Goal: Use online tool/utility: Use online tool/utility

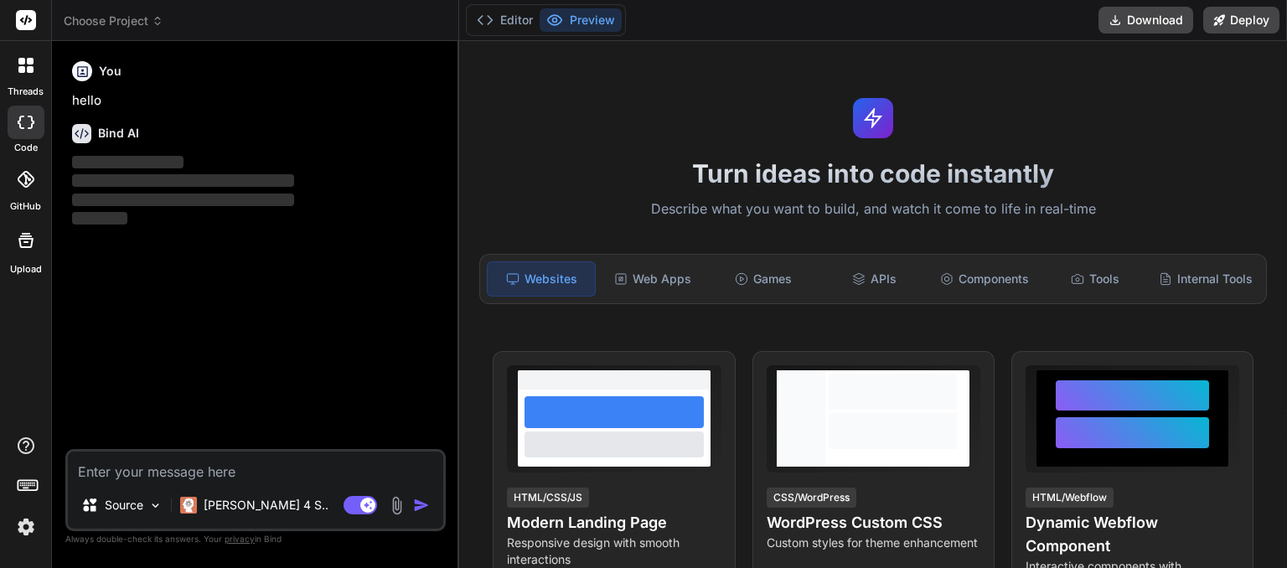
click at [26, 530] on img at bounding box center [26, 527] width 28 height 28
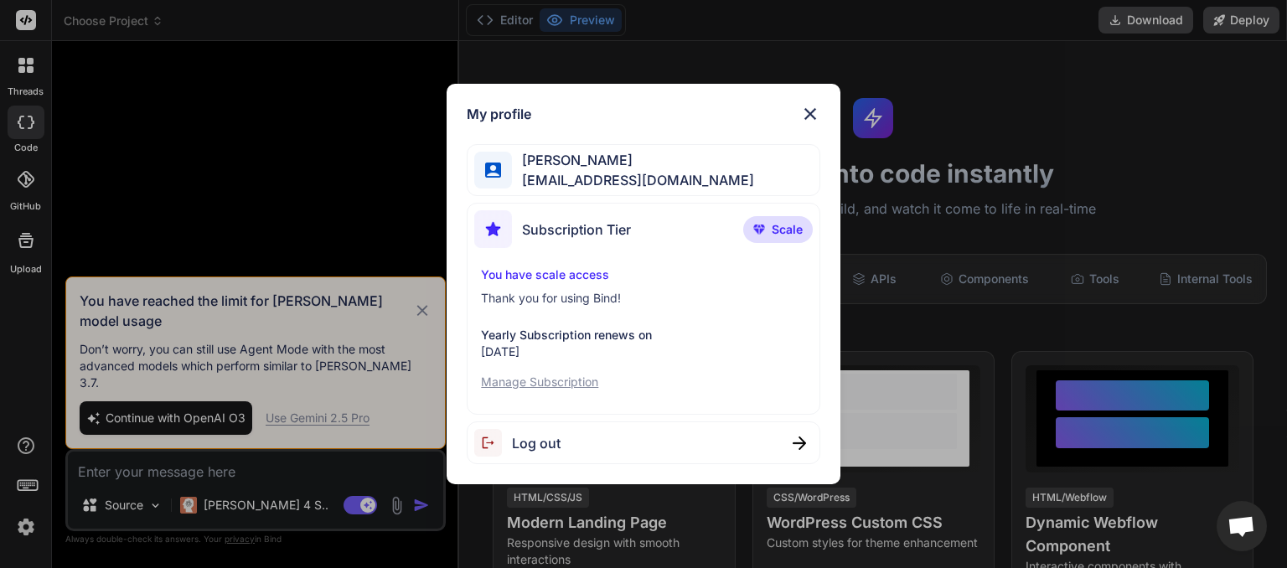
click at [810, 106] on img at bounding box center [810, 114] width 20 height 20
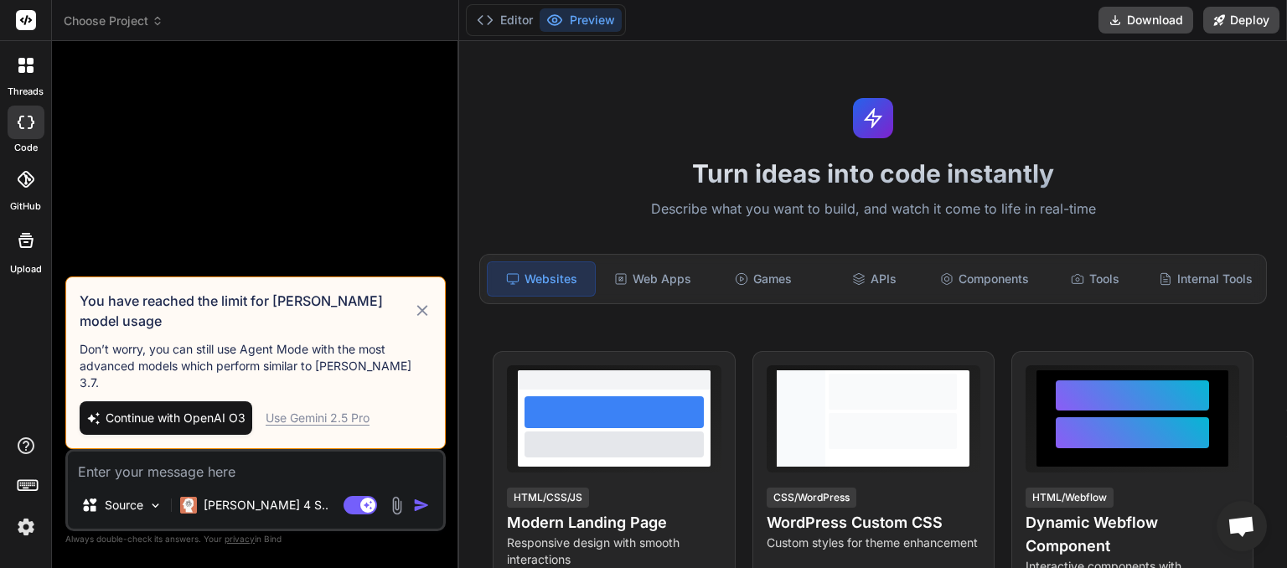
click at [154, 16] on icon at bounding box center [158, 21] width 12 height 12
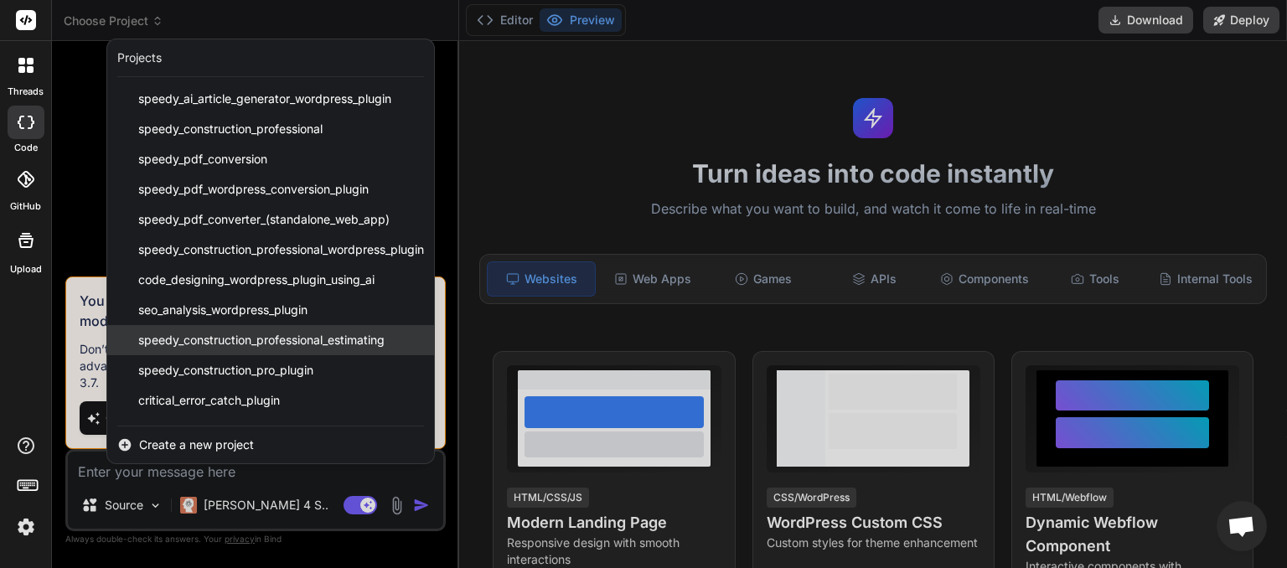
scroll to position [87, 0]
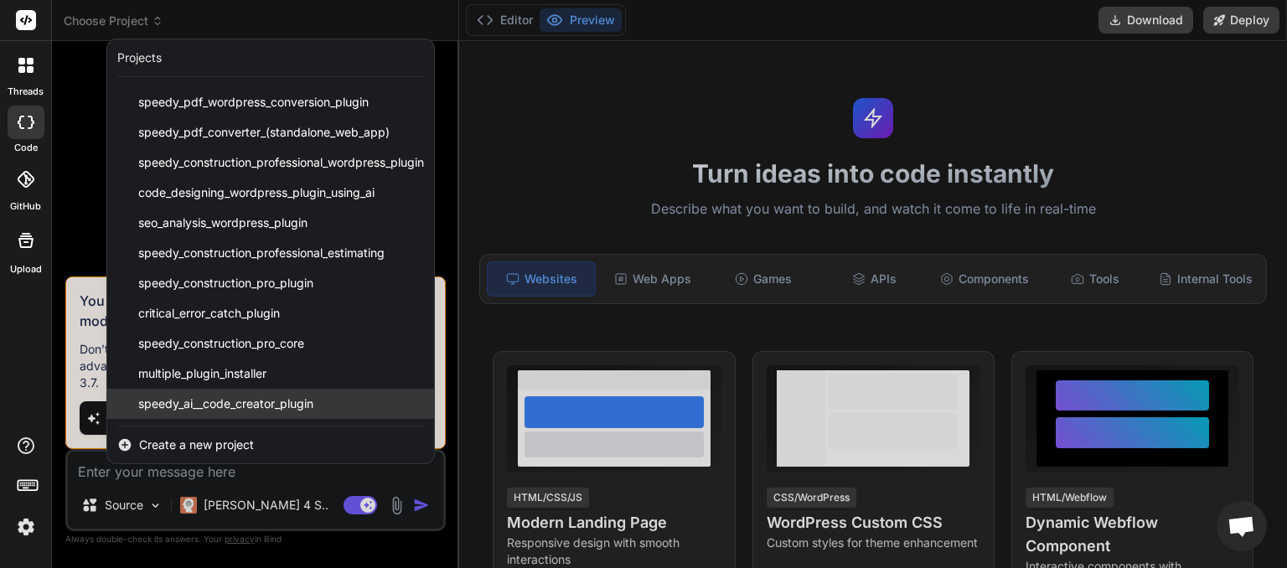
click at [237, 397] on span "speedy_ai__code_creator_plugin" at bounding box center [225, 403] width 175 height 17
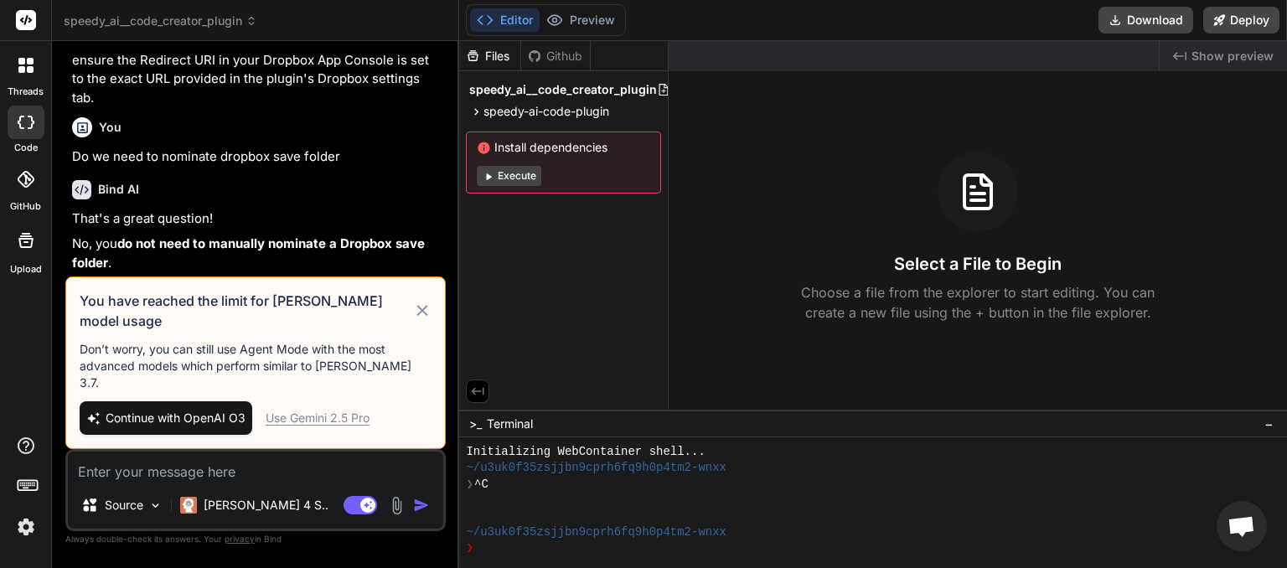
scroll to position [3558, 0]
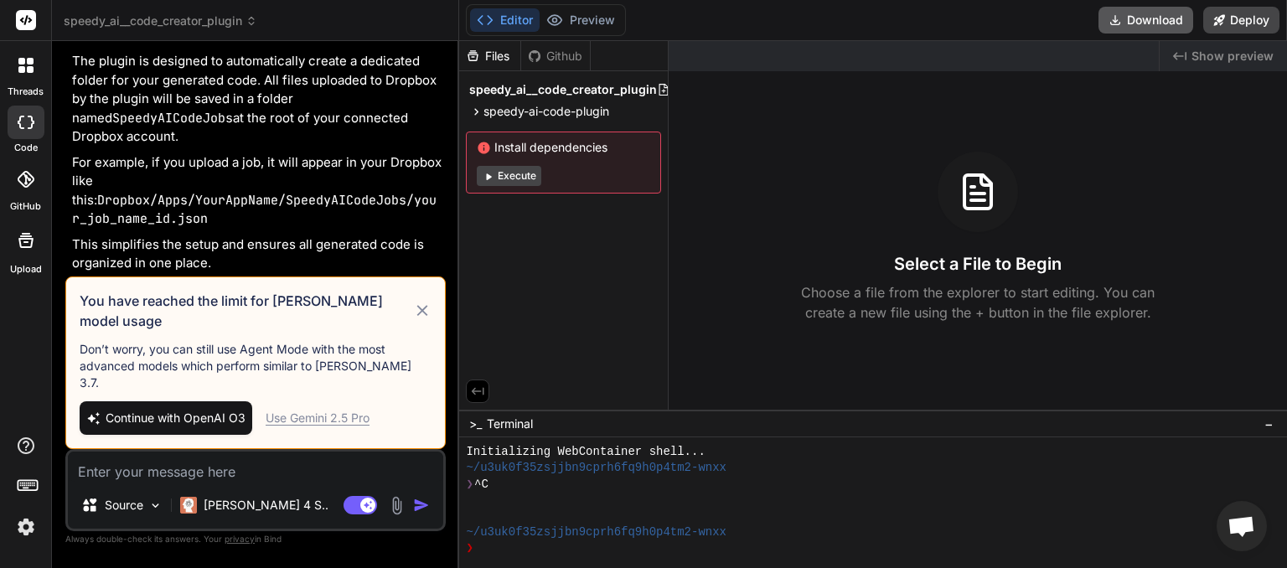
click at [1136, 25] on button "Download" at bounding box center [1145, 20] width 95 height 27
click at [424, 321] on icon at bounding box center [422, 311] width 19 height 20
type textarea "x"
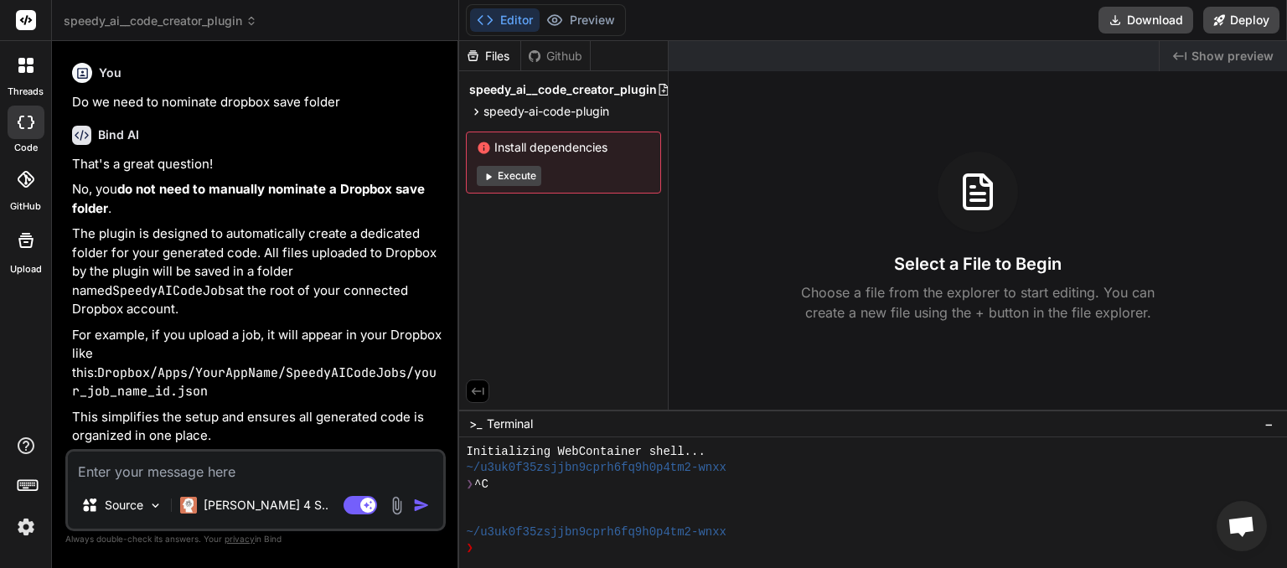
scroll to position [3422, 0]
click at [221, 469] on textarea at bounding box center [255, 467] width 375 height 30
type textarea "t"
type textarea "x"
type textarea "ta"
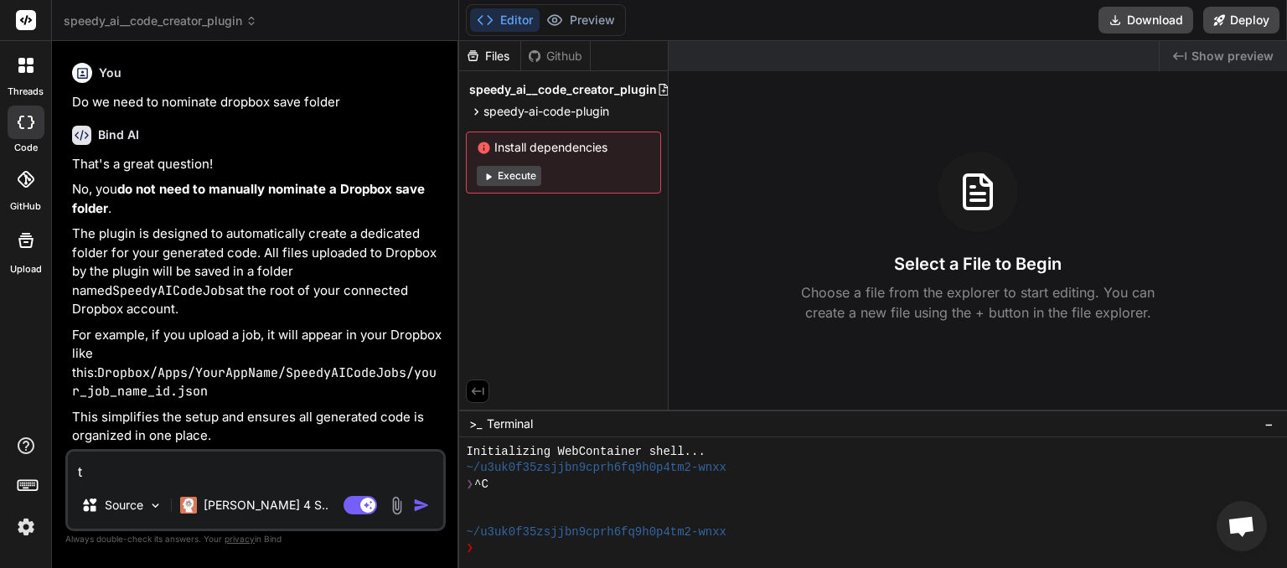
type textarea "x"
type textarea "tab"
type textarea "x"
type textarea "tabs"
type textarea "x"
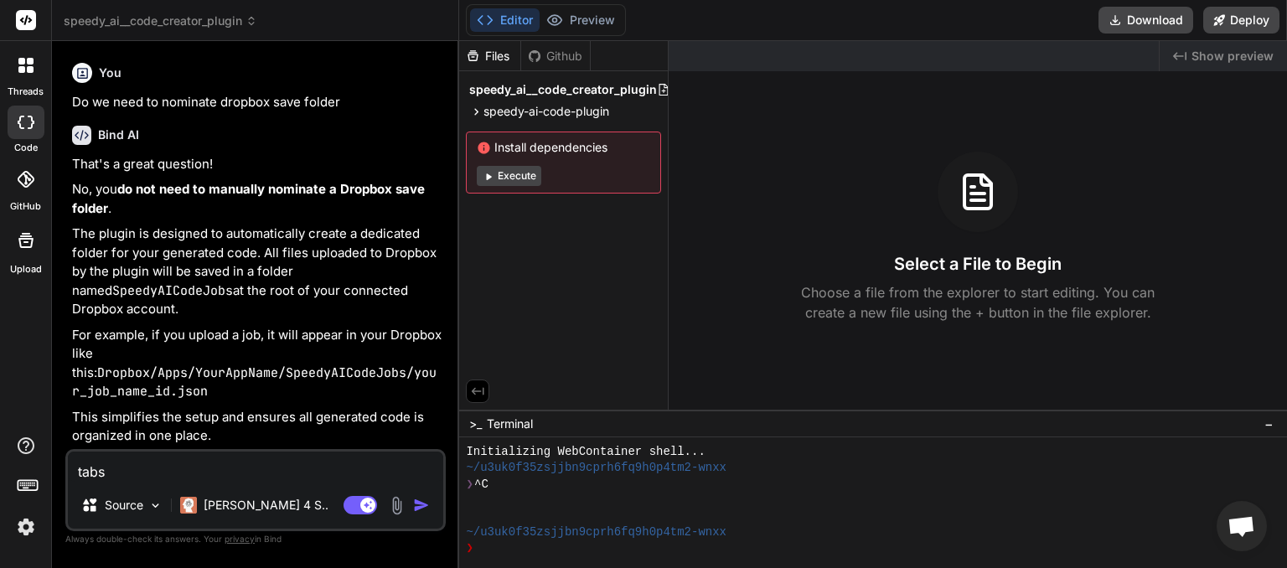
type textarea "tabs"
type textarea "x"
type textarea "tabs o"
type textarea "x"
type textarea "tabs op"
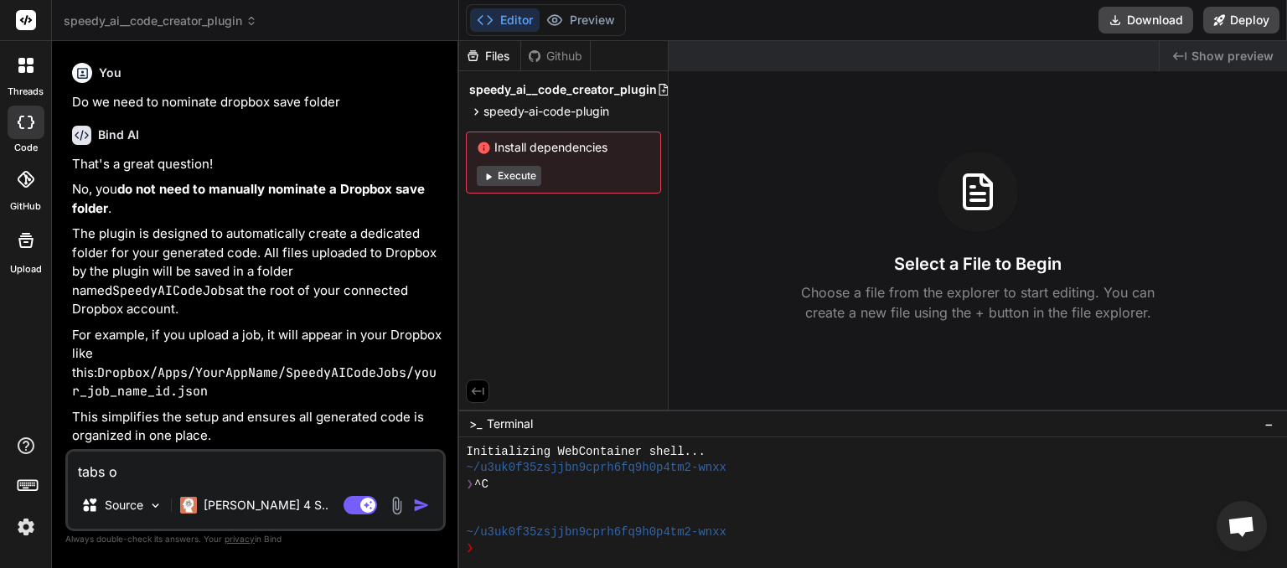
type textarea "x"
type textarea "tabs ope"
type textarea "x"
type textarea "tabs open"
type textarea "x"
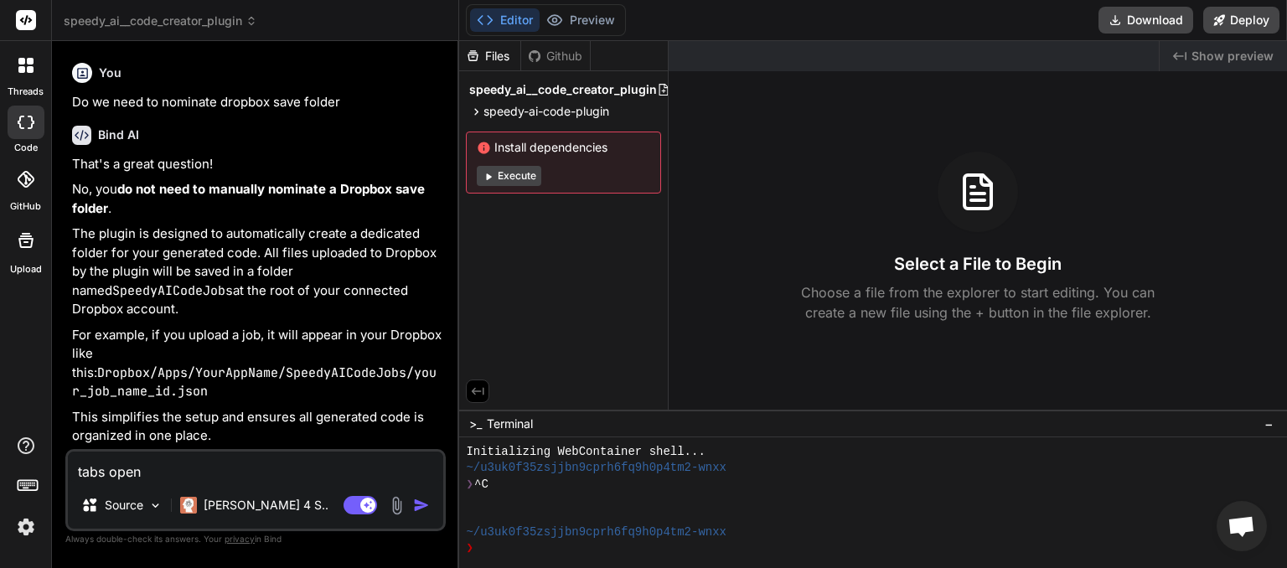
type textarea "tabs open"
type textarea "x"
type textarea "tabs open i"
type textarea "x"
type textarea "tabs open in"
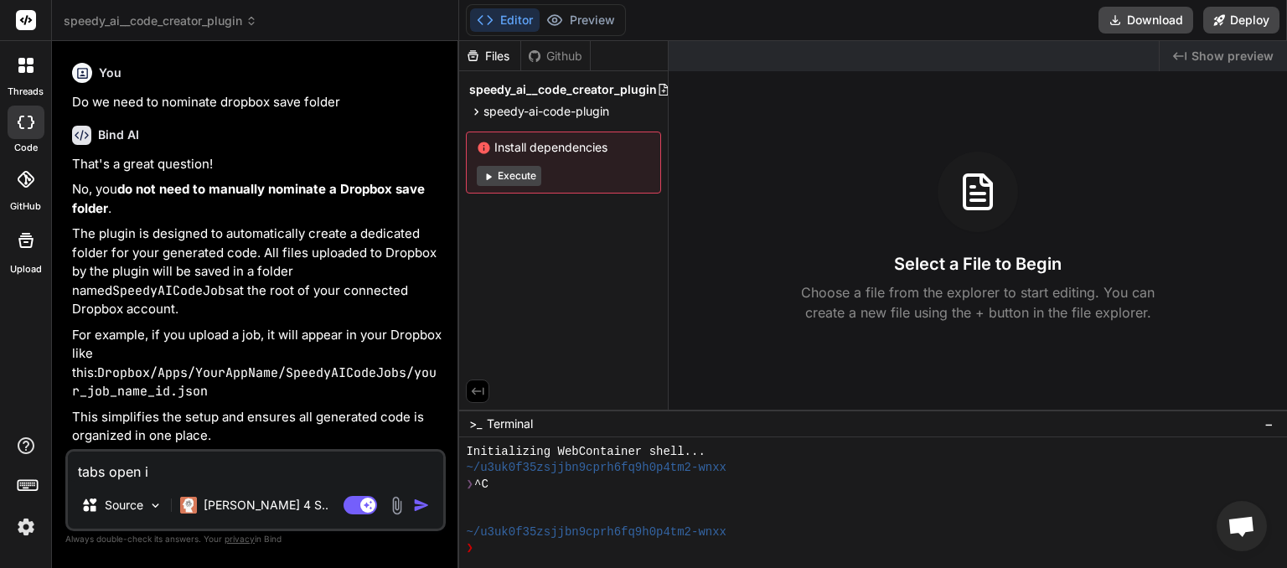
type textarea "x"
type textarea "tabs open in"
type textarea "x"
type textarea "tabs open in p"
type textarea "x"
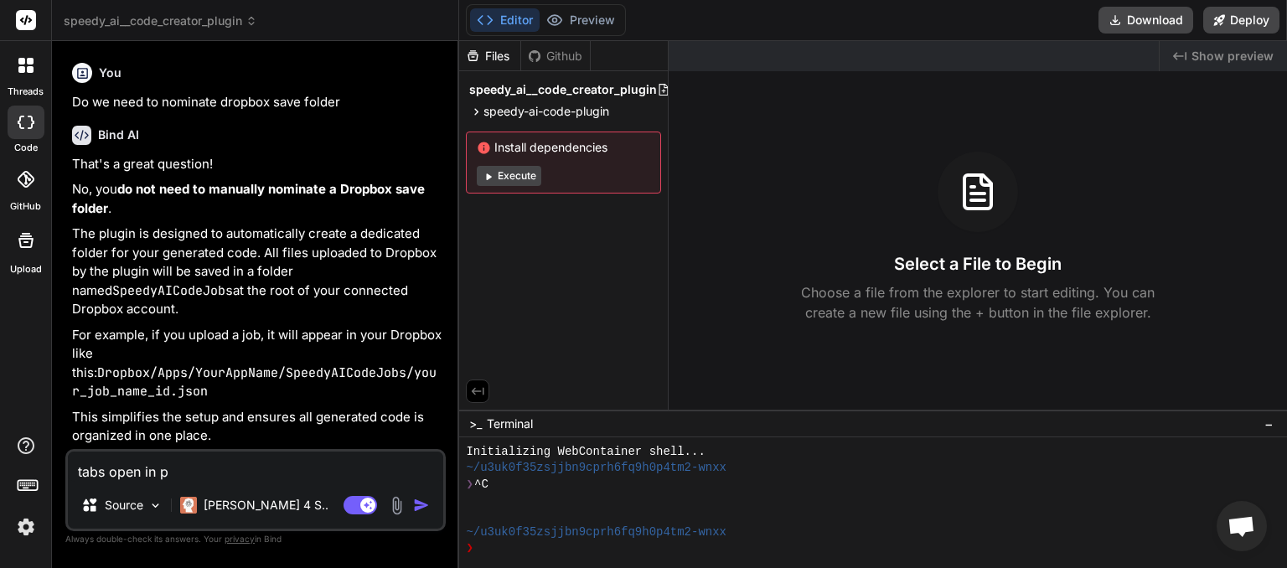
type textarea "tabs open in ph"
type textarea "x"
type textarea "tabs open in pho"
type textarea "x"
type textarea "tabs open in phon"
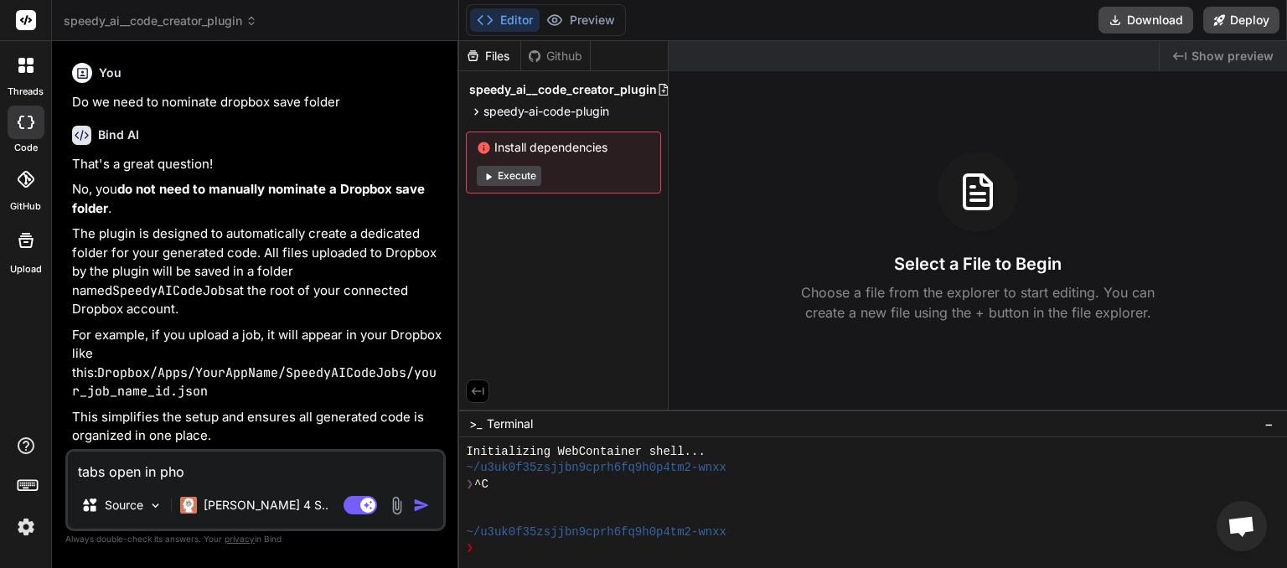
type textarea "x"
type textarea "tabs open in phone"
type textarea "x"
type textarea "tabs open in phone"
type textarea "x"
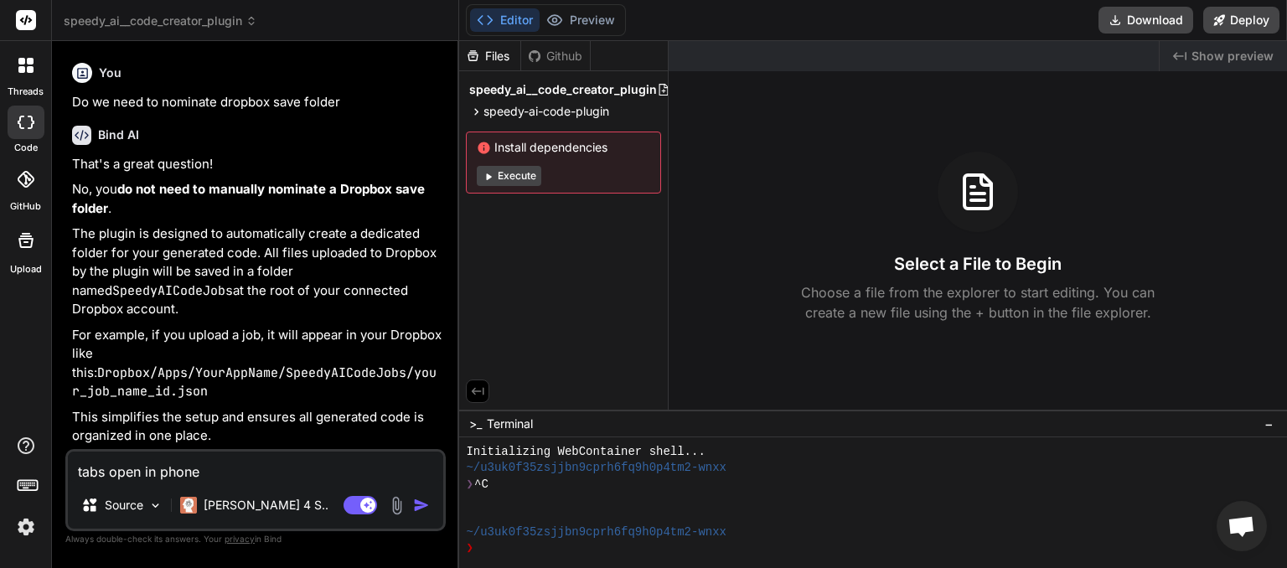
type textarea "tabs open in phone b"
type textarea "x"
type textarea "tabs open in phone br"
type textarea "x"
type textarea "tabs open in phone bro"
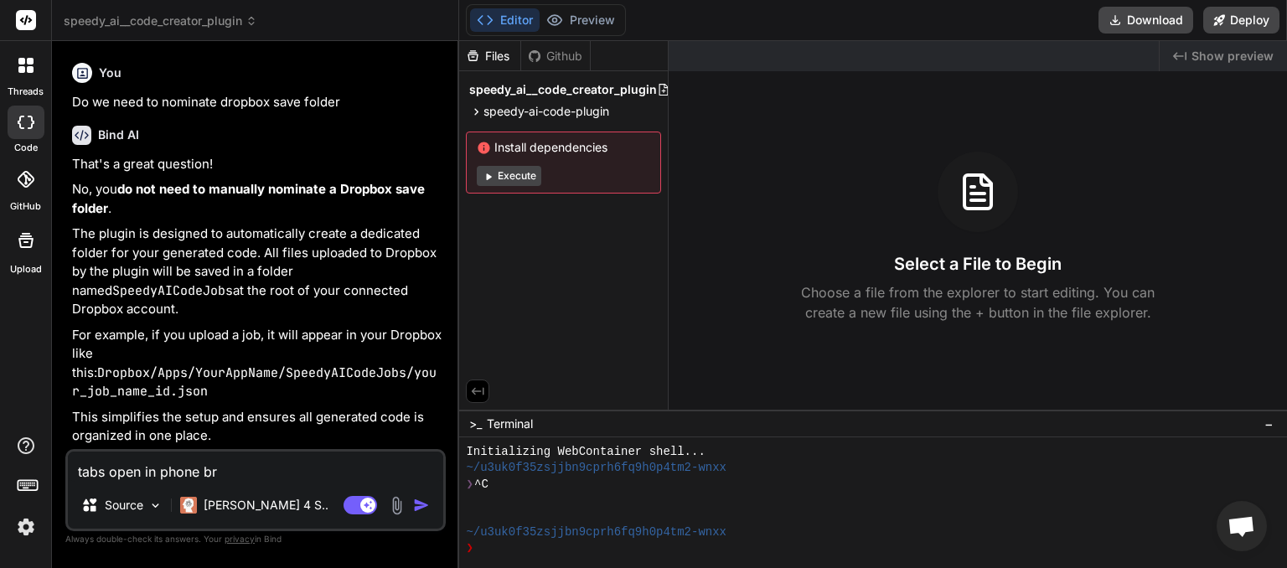
type textarea "x"
type textarea "tabs open in phone broi"
type textarea "x"
type textarea "tabs open in phone bro"
type textarea "x"
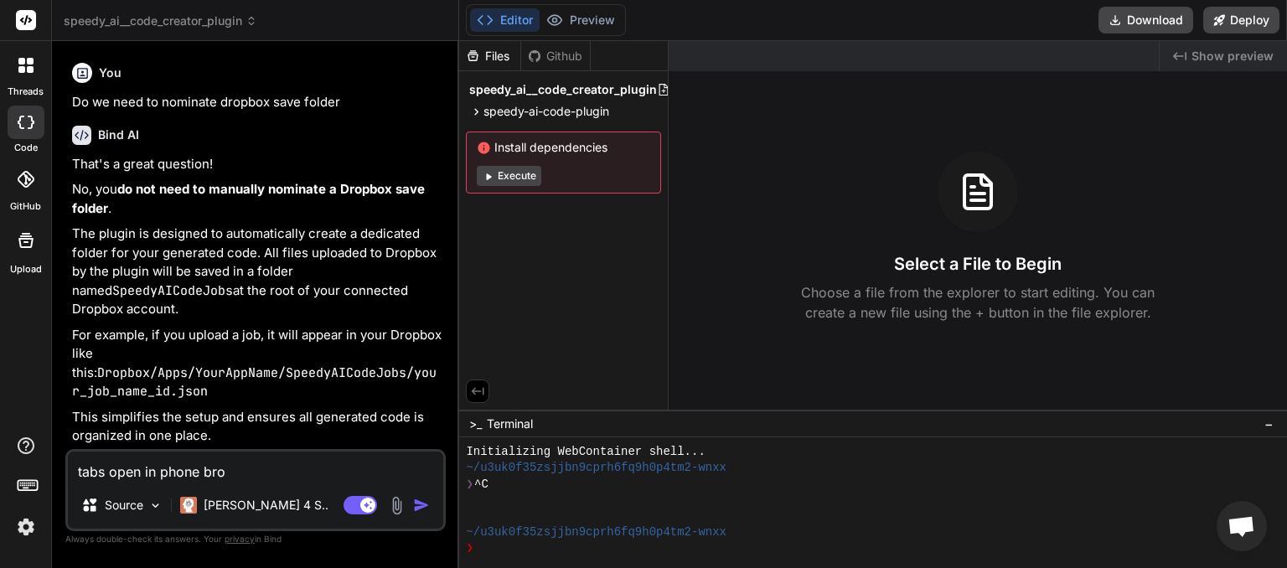
type textarea "tabs open in phone brow"
type textarea "x"
type textarea "tabs open in phone brows"
type textarea "x"
type textarea "tabs open in phone browse"
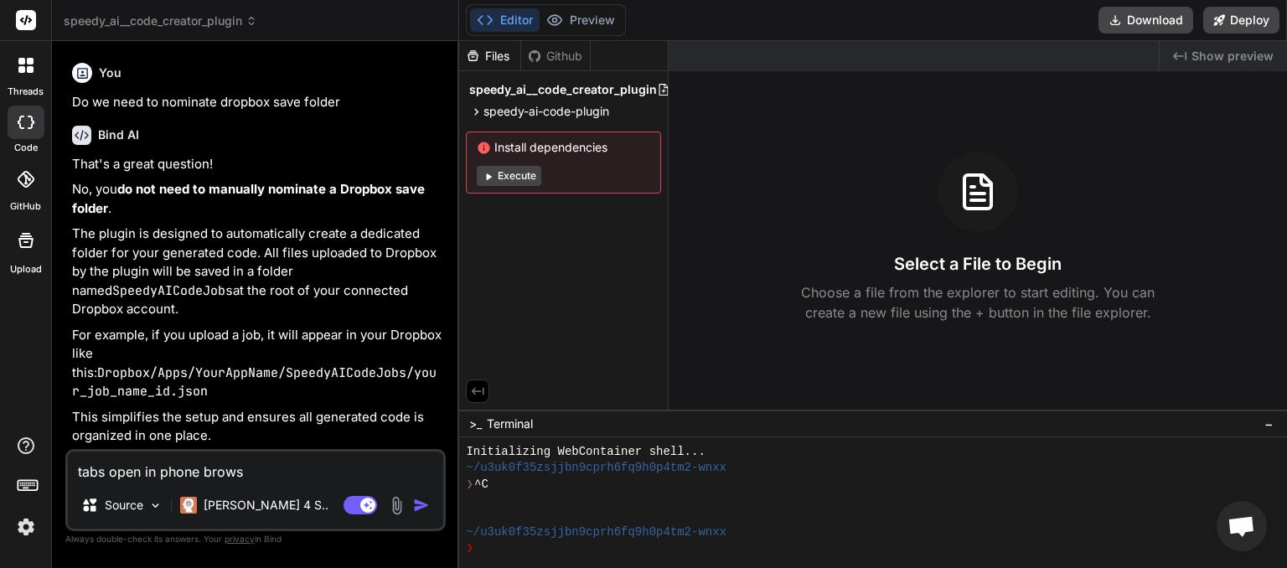
type textarea "x"
type textarea "tabs open in phone browser"
type textarea "x"
type textarea "tabs open in phone browser"
type textarea "x"
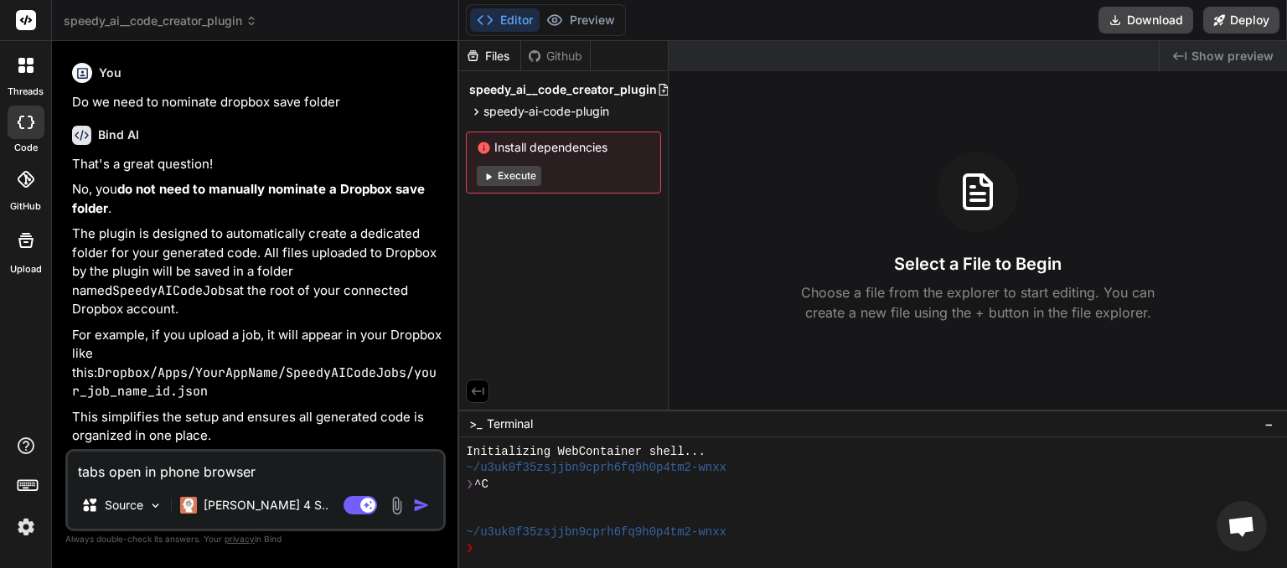
type textarea "tabs open in phone browser b"
type textarea "x"
type textarea "tabs open in phone browser bu"
type textarea "x"
type textarea "tabs open in phone browser but"
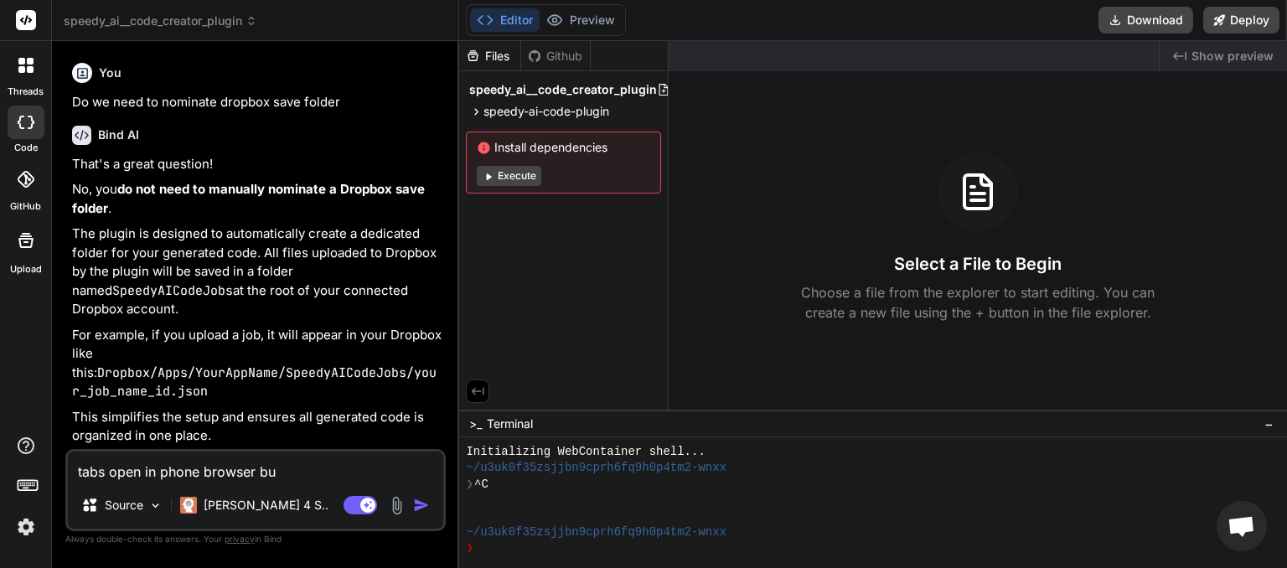
type textarea "x"
type textarea "tabs open in phone browser but"
type textarea "x"
type textarea "tabs open in phone browser but n"
type textarea "x"
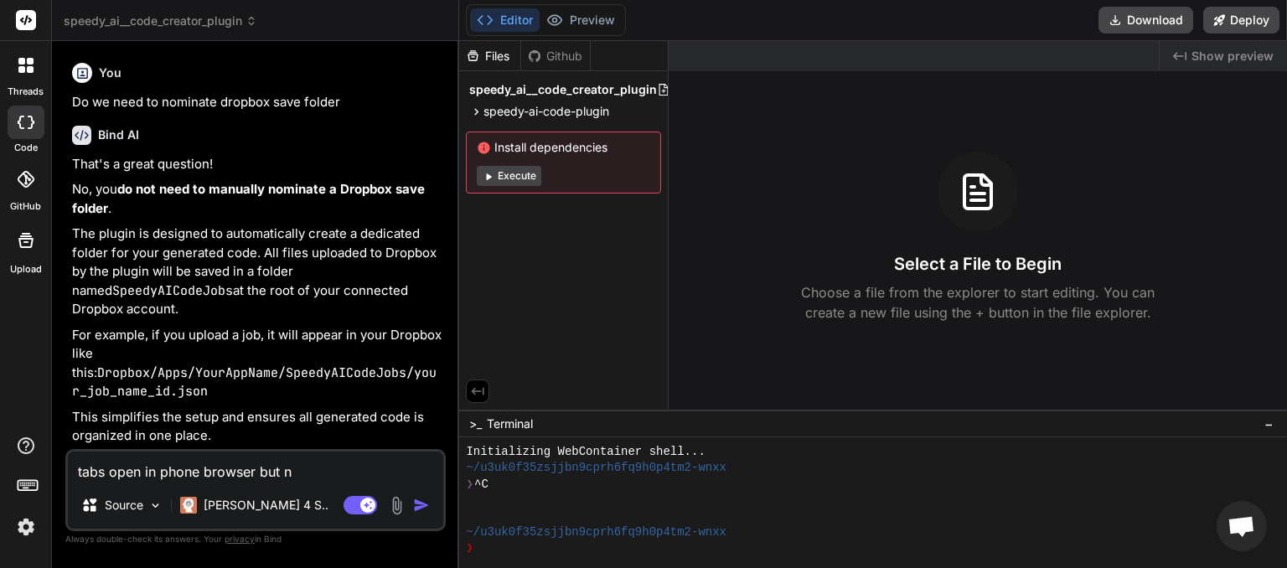
type textarea "tabs open in phone browser but no"
type textarea "x"
type textarea "tabs open in phone browser but not"
type textarea "x"
type textarea "tabs open in phone browser but not"
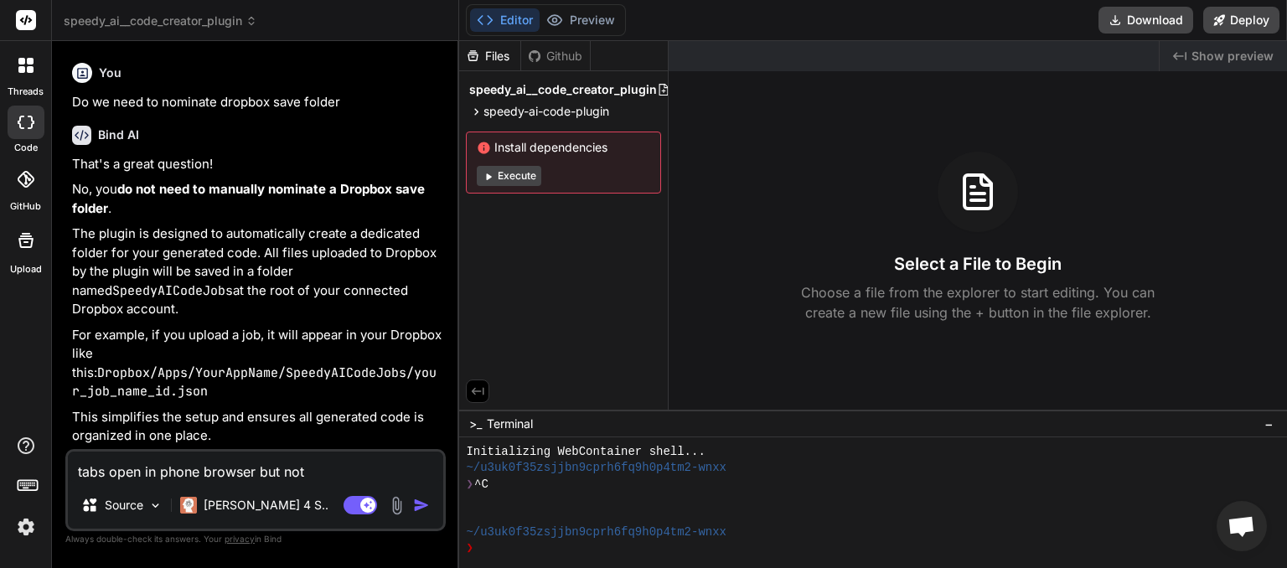
type textarea "x"
type textarea "tabs open in phone browser but not P"
type textarea "x"
type textarea "tabs open in phone browser but not PC"
type textarea "x"
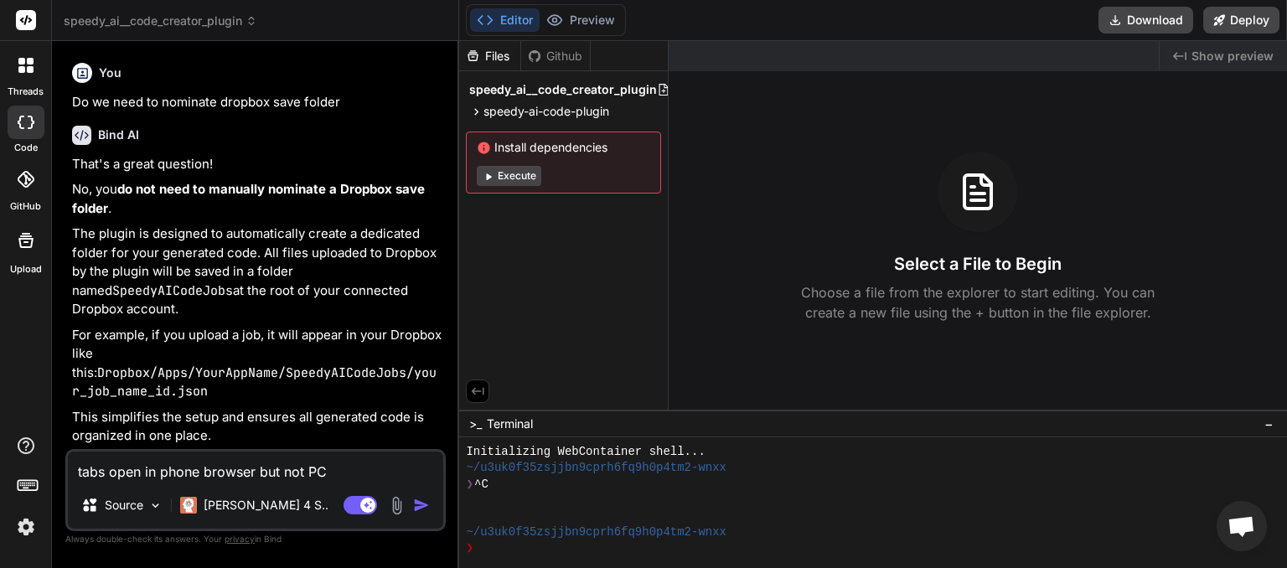
type textarea "tabs open in phone browser but not PC"
type textarea "x"
type textarea "tabs open in phone browser but not PC b"
type textarea "x"
type textarea "tabs open in phone browser but not PC br"
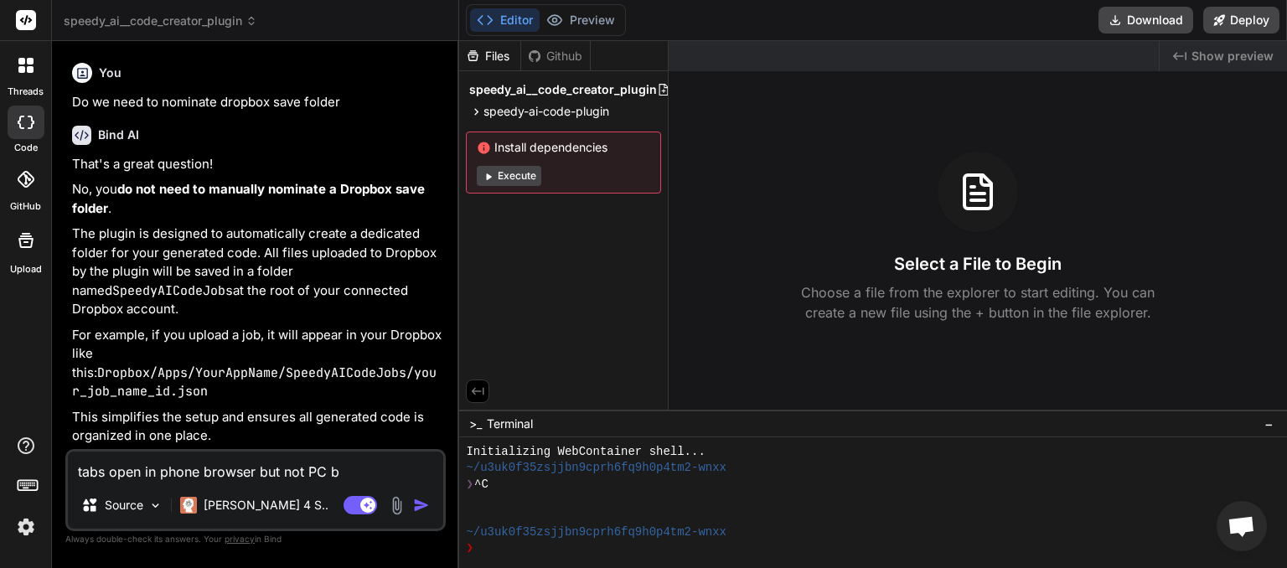
type textarea "x"
type textarea "tabs open in phone browser but not PC bro"
type textarea "x"
type textarea "tabs open in phone browser but not PC brow"
type textarea "x"
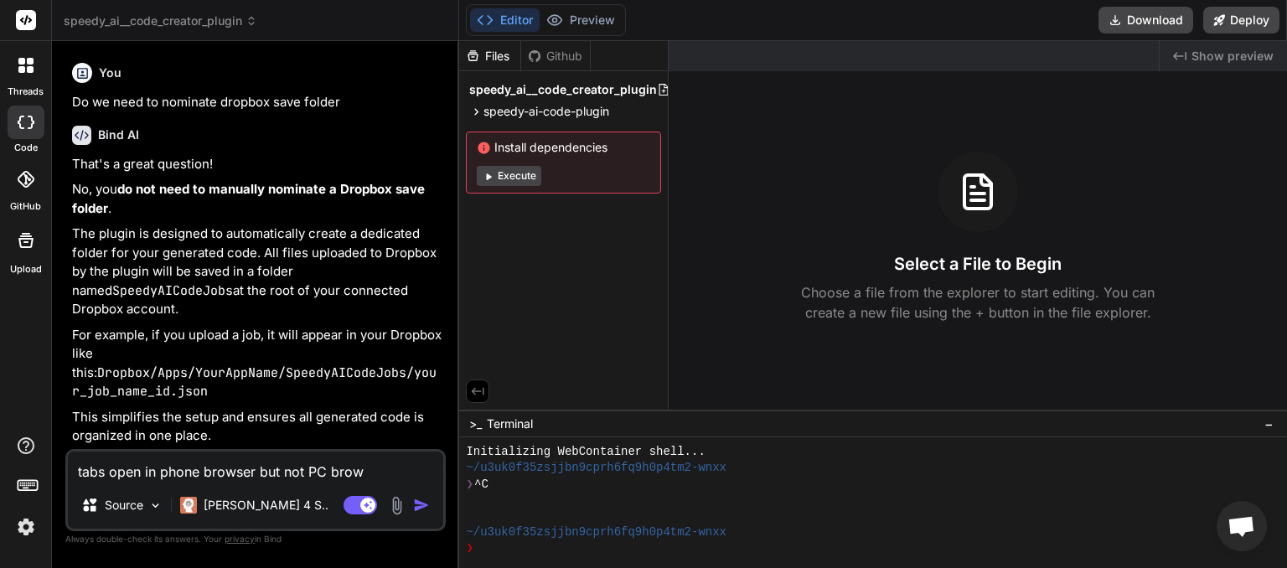
type textarea "tabs open in phone browser but not PC brows"
type textarea "x"
type textarea "tabs open in phone browser but not PC browse"
type textarea "x"
type textarea "tabs open in phone browser but not PC browser"
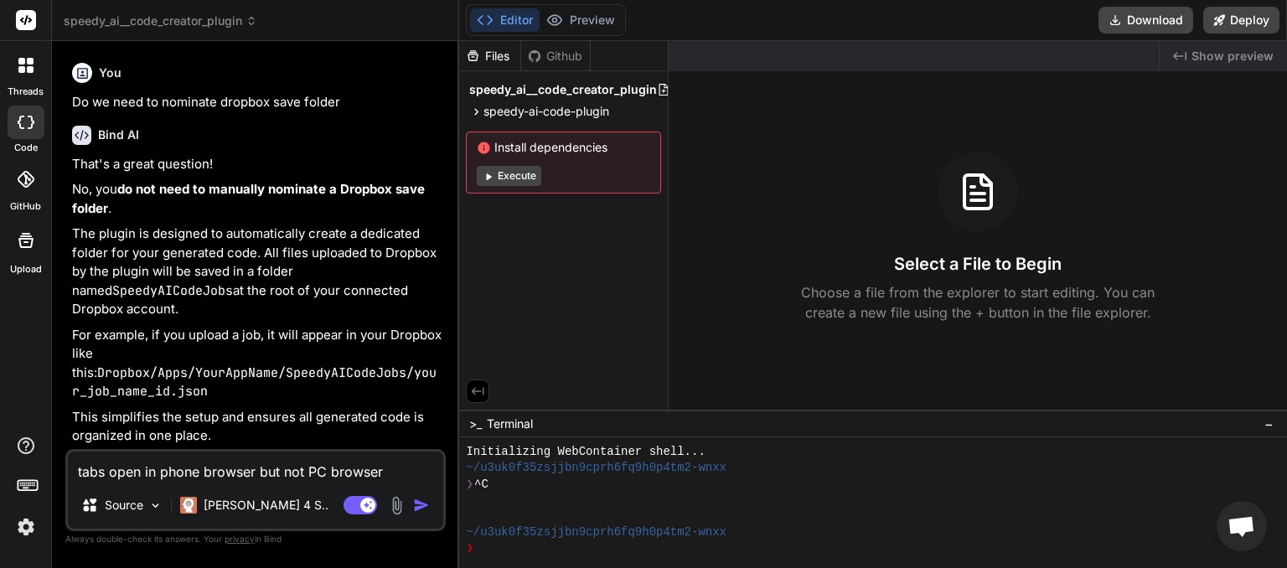
type textarea "x"
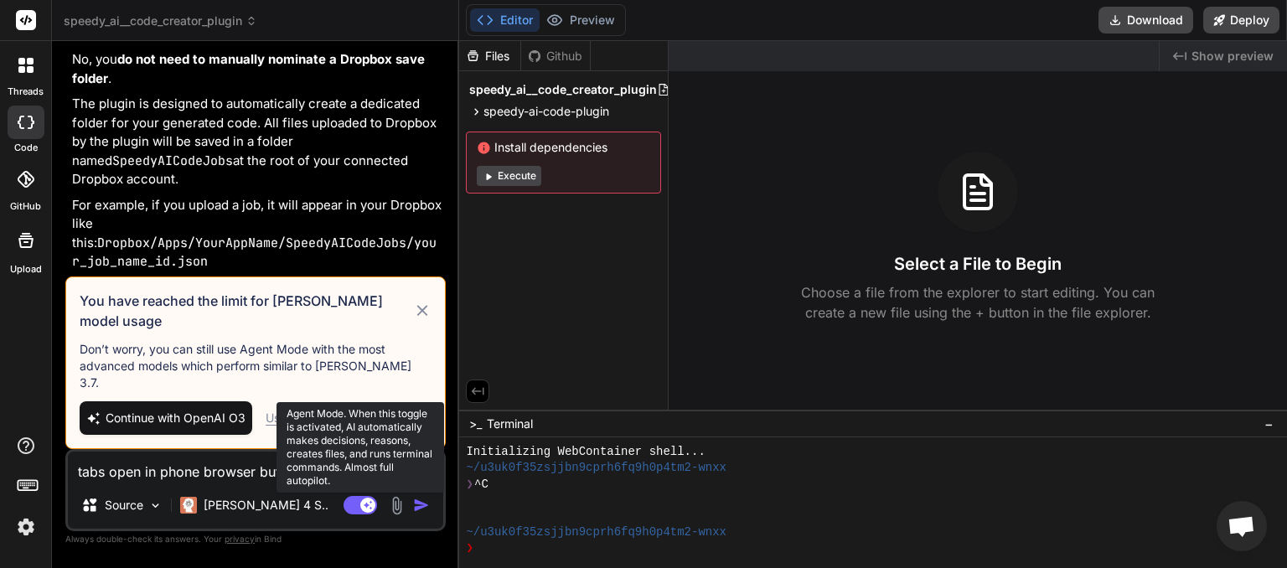
type textarea "tabs open in phone browser but not PC browser"
click at [348, 509] on rect at bounding box center [361, 505] width 34 height 18
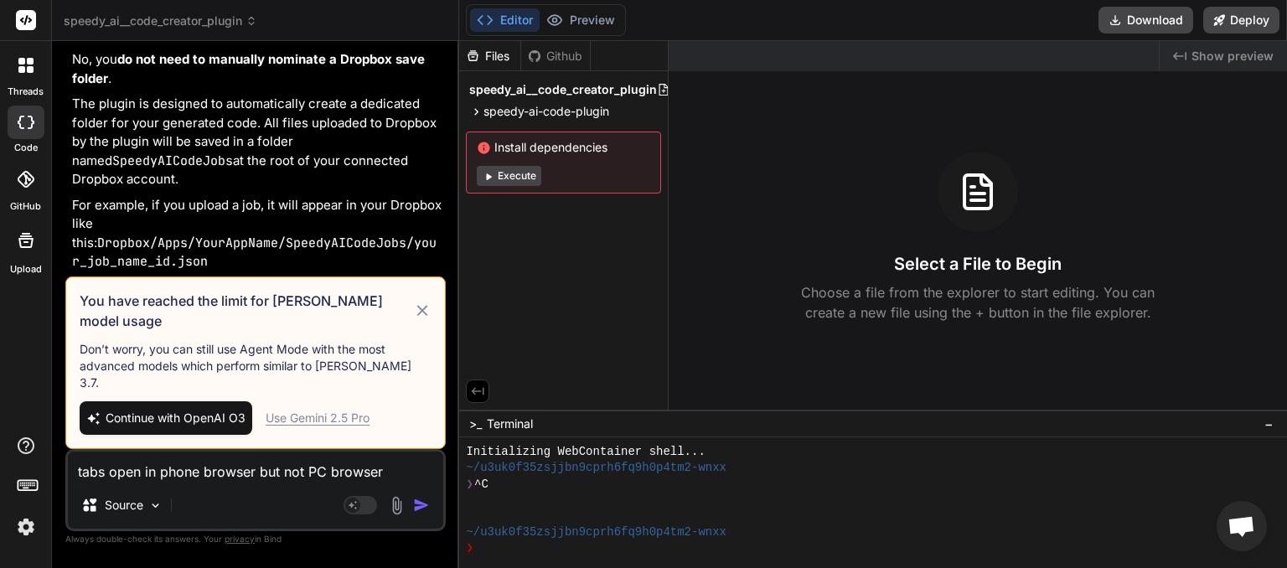
click at [420, 321] on icon at bounding box center [422, 311] width 19 height 20
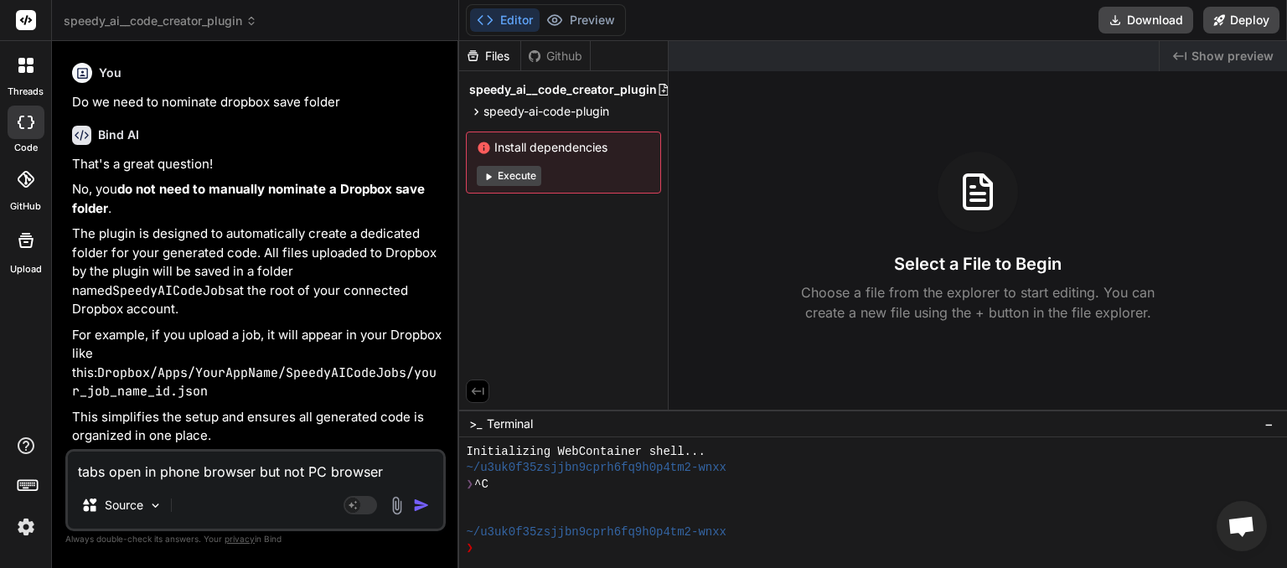
click at [418, 503] on img "button" at bounding box center [421, 505] width 17 height 17
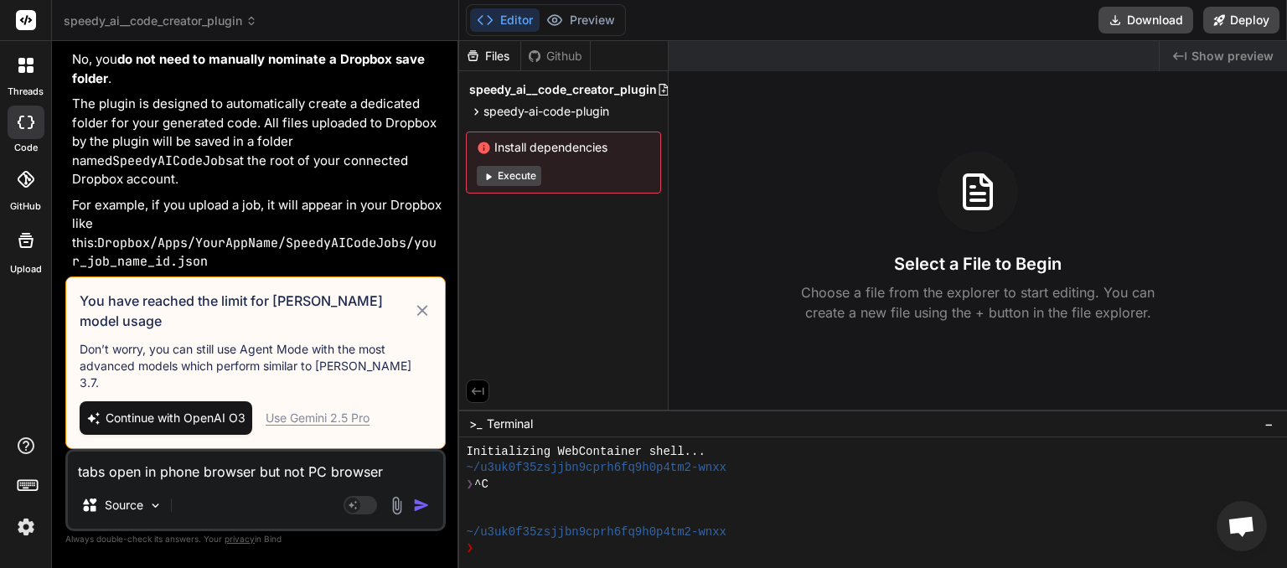
click at [417, 321] on icon at bounding box center [422, 311] width 19 height 20
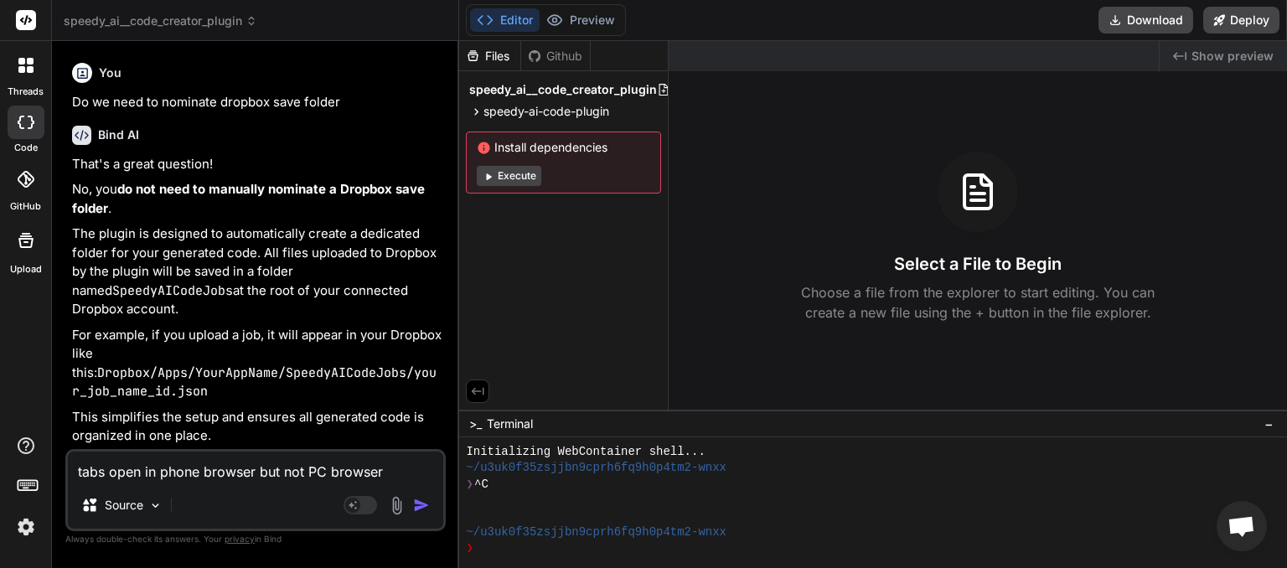
click at [421, 510] on img "button" at bounding box center [421, 505] width 17 height 17
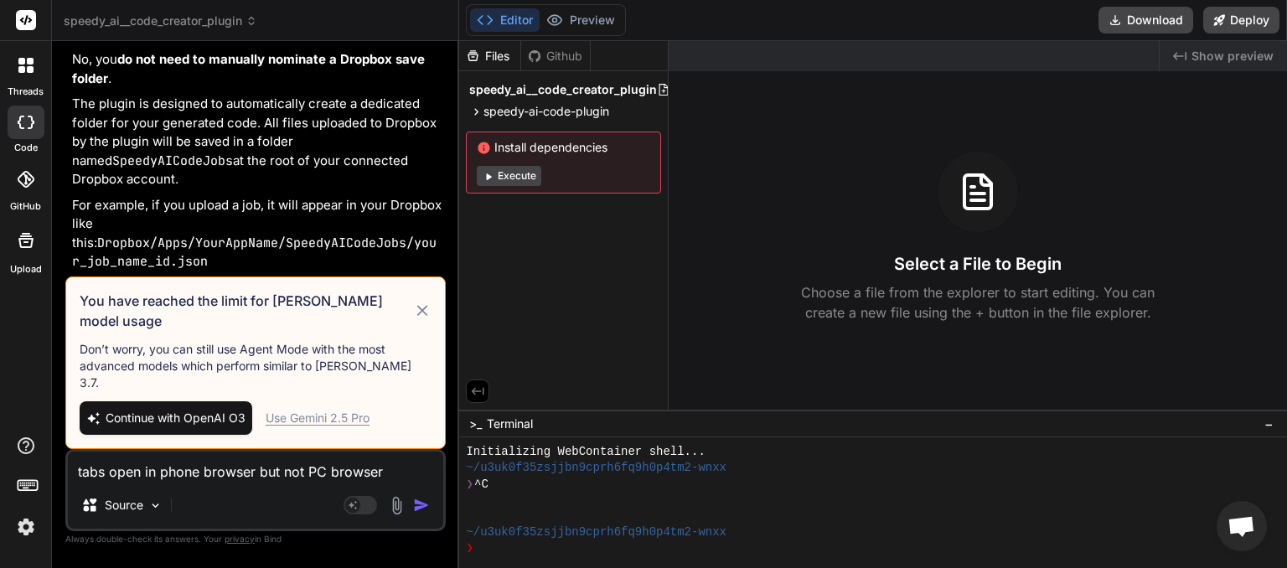
click at [333, 420] on div "Use Gemini 2.5 Pro" at bounding box center [318, 418] width 104 height 17
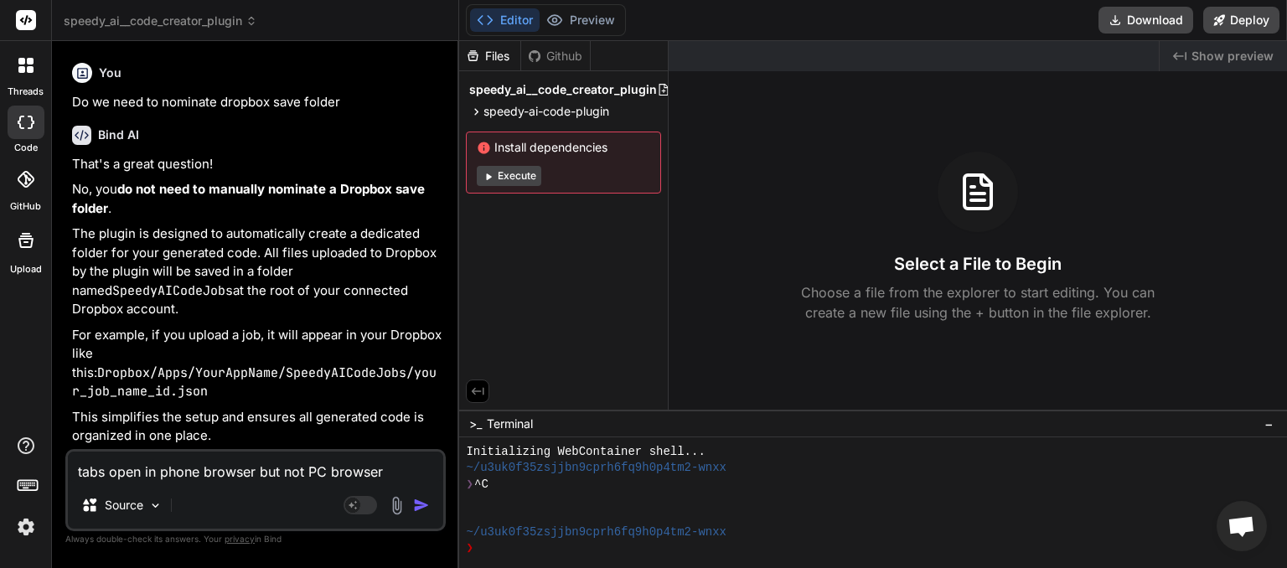
click at [421, 508] on img "button" at bounding box center [421, 505] width 17 height 17
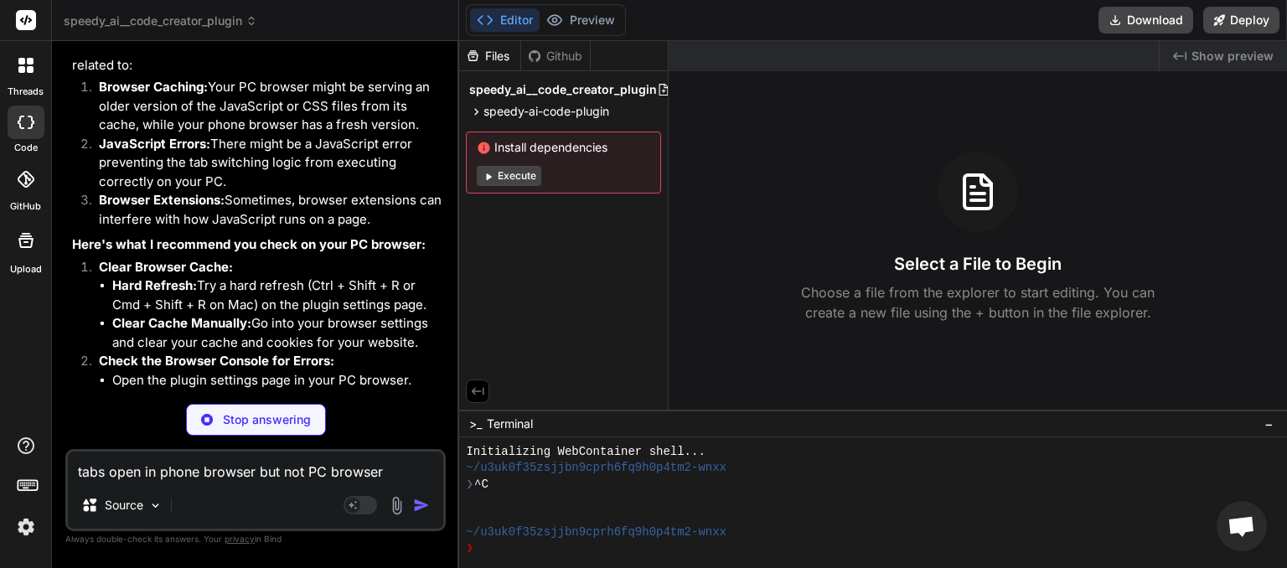
scroll to position [3885, 0]
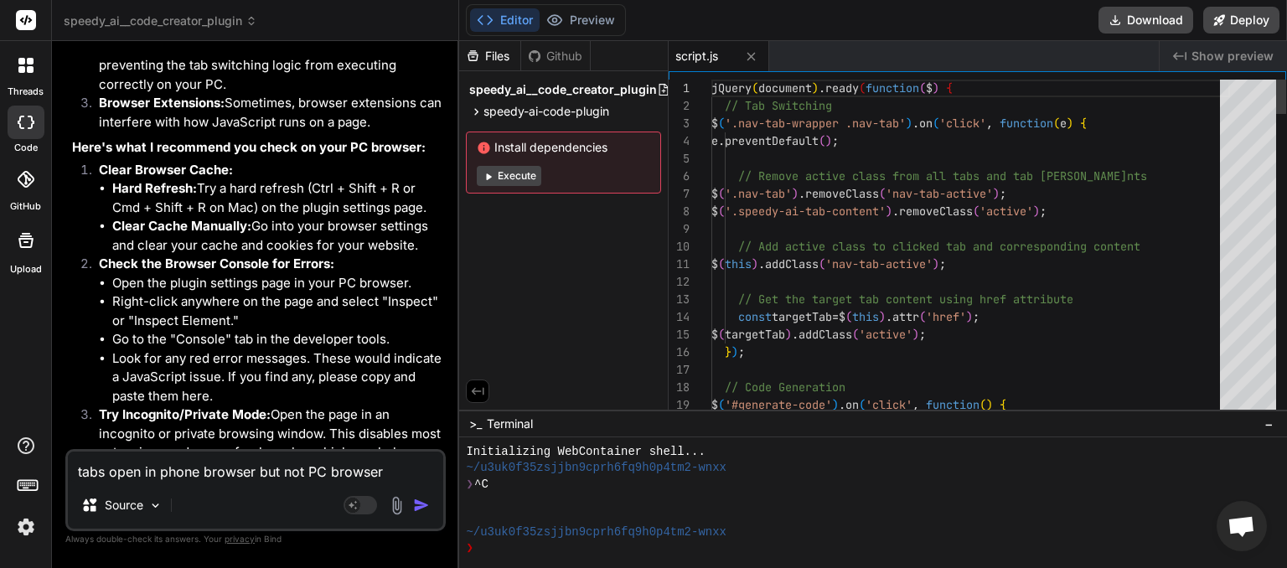
type textarea "x"
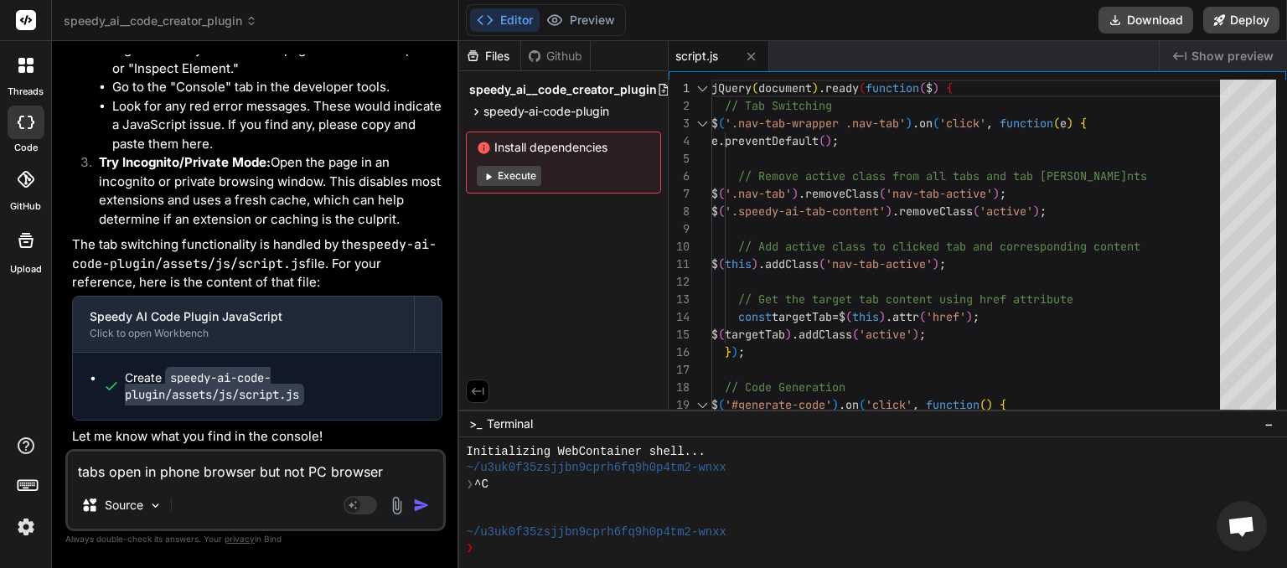
scroll to position [4364, 0]
paste textarea "Uncaught SyntaxError: invalid escape sequence"
type textarea "Uncaught SyntaxError: invalid escape sequence"
type textarea "x"
type textarea "Uncaught SyntaxError: invalid escape sequence"
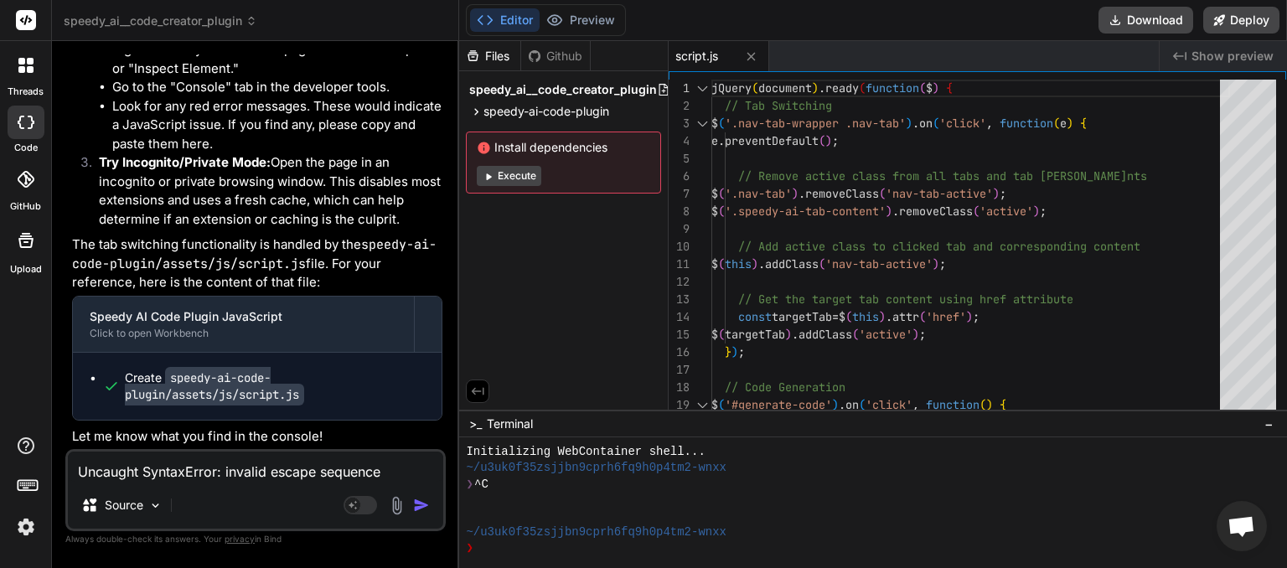
click at [427, 501] on img "button" at bounding box center [421, 505] width 17 height 17
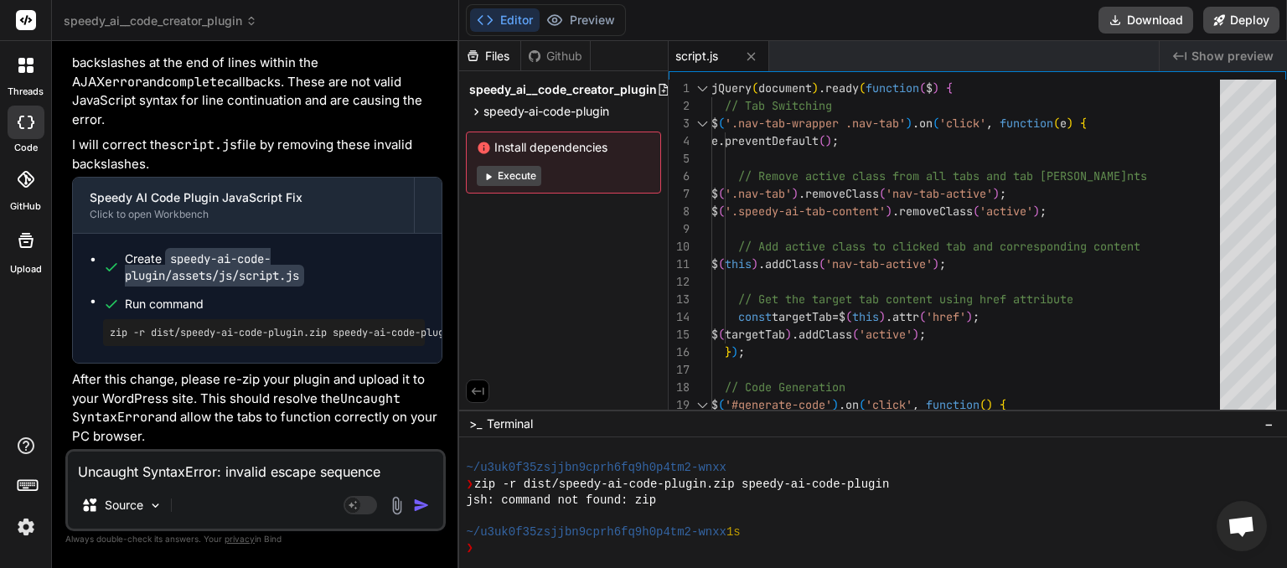
scroll to position [4977, 0]
click at [1150, 21] on button "Download" at bounding box center [1145, 20] width 95 height 27
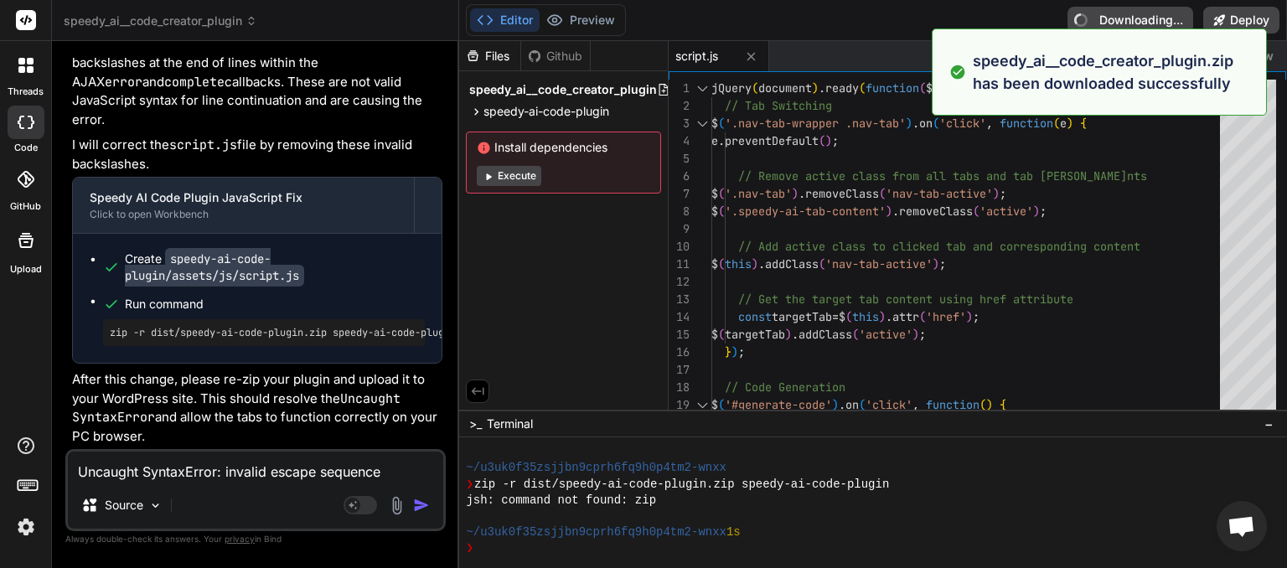
type textarea "x"
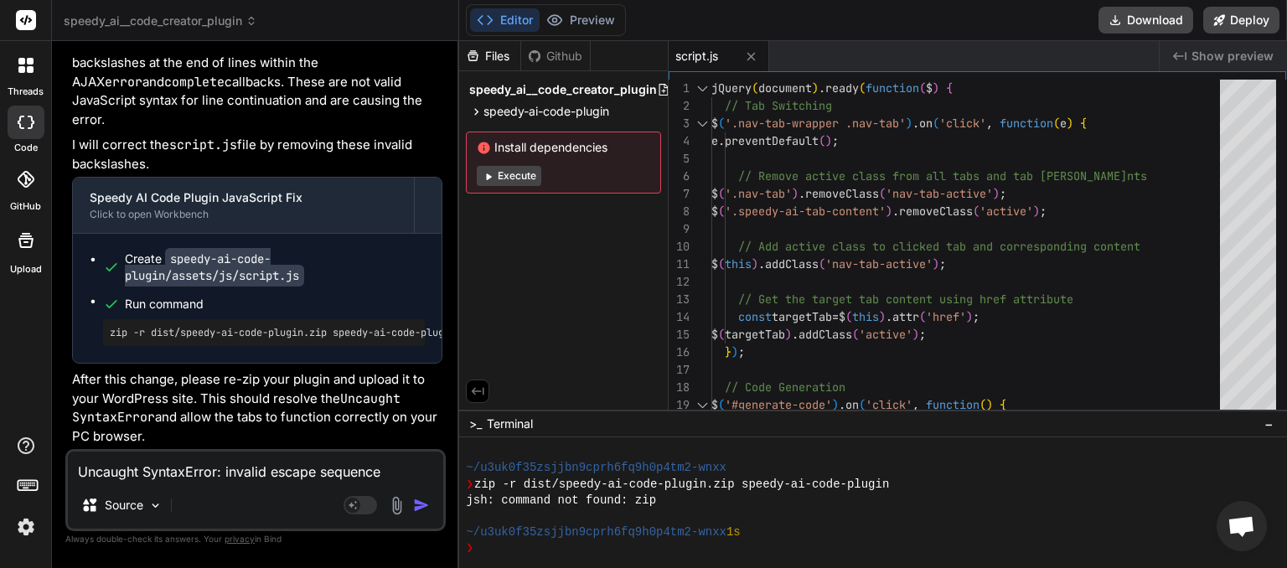
paste textarea "Invalid redirect_uri."
type textarea "Invalid redirect_uri."
type textarea "x"
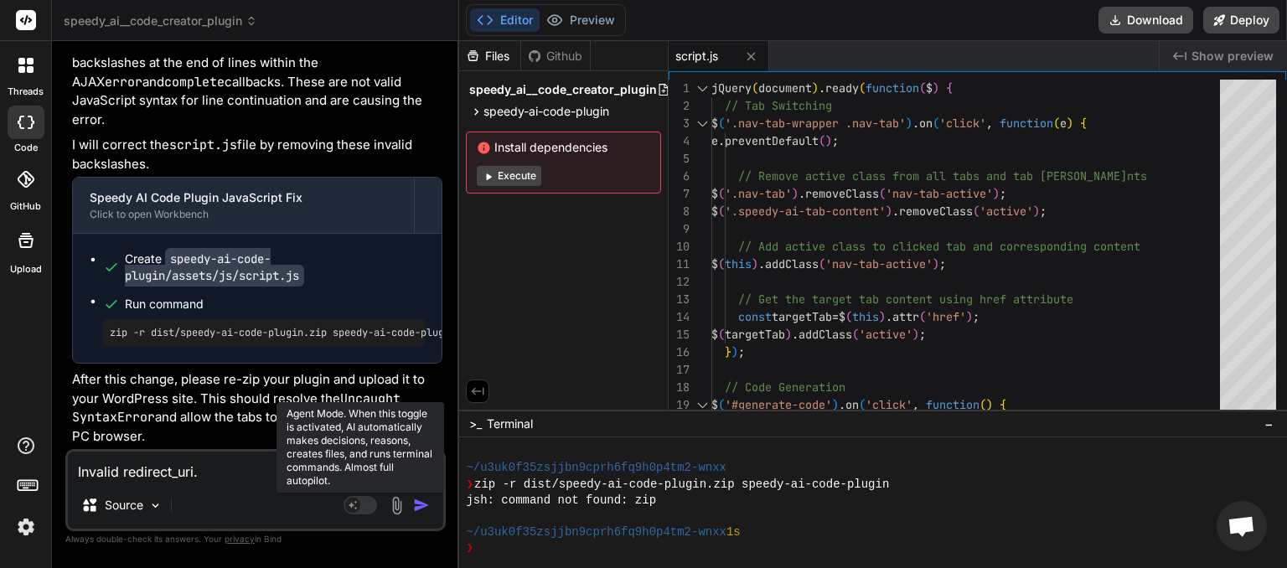
type textarea "Invalid redirect_uri."
click at [370, 506] on rect at bounding box center [361, 505] width 34 height 18
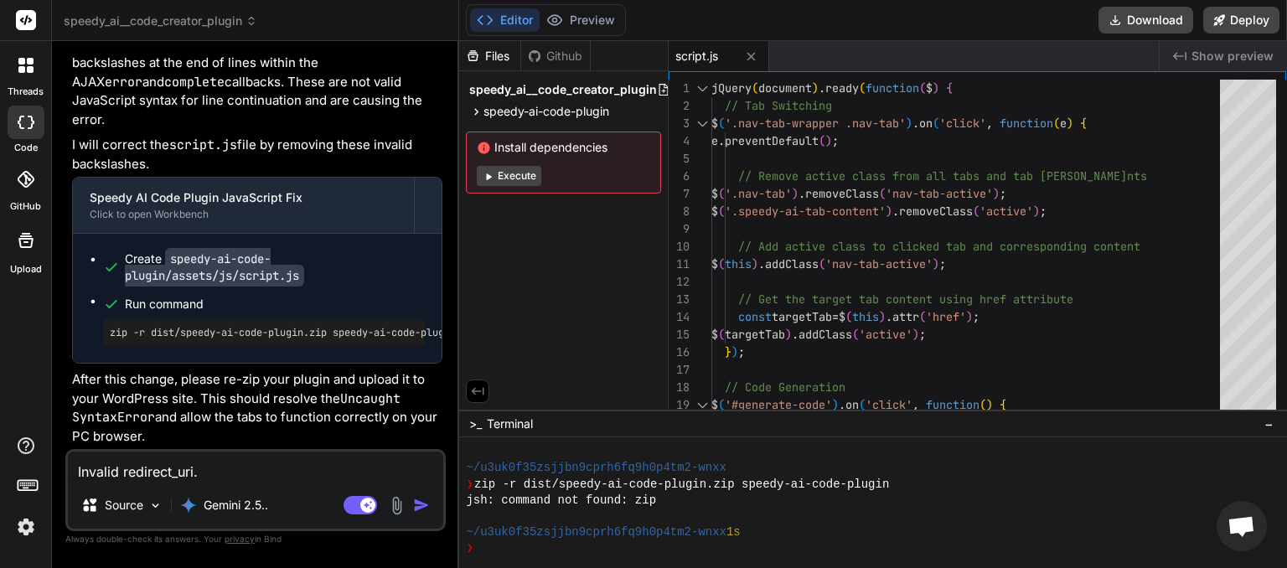
click at [424, 503] on img "button" at bounding box center [421, 505] width 17 height 17
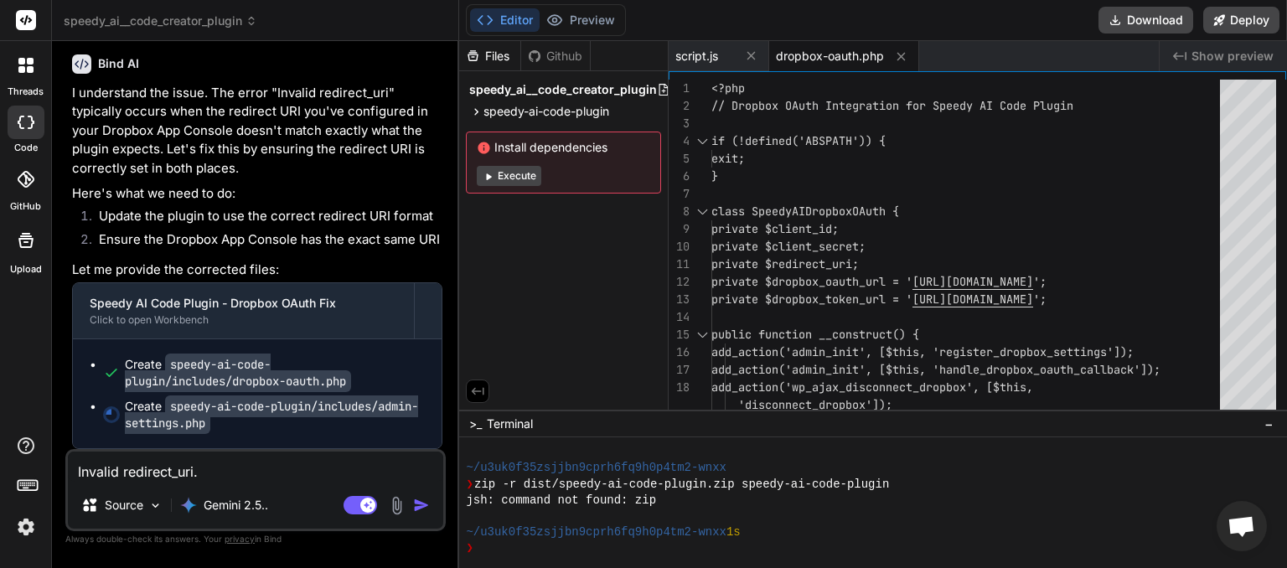
scroll to position [5441, 0]
type textarea "x"
click at [187, 468] on textarea "Invalid redirect_uri." at bounding box center [255, 467] width 375 height 30
type textarea "a"
type textarea "x"
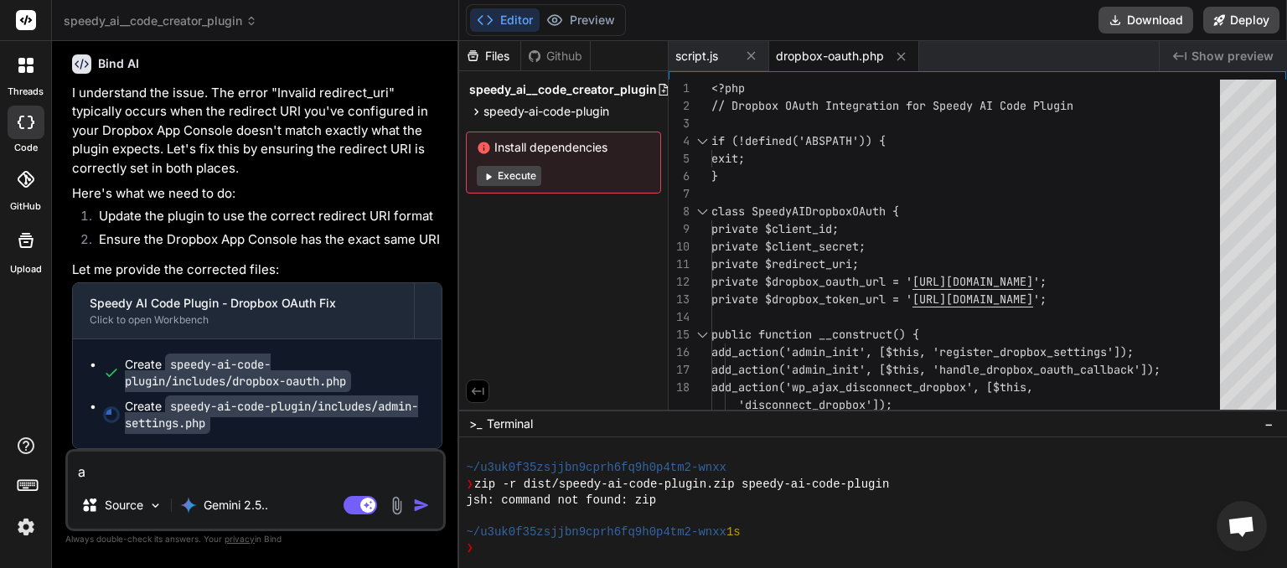
type textarea "al"
type textarea "x"
type textarea "all"
type textarea "x"
type textarea "all"
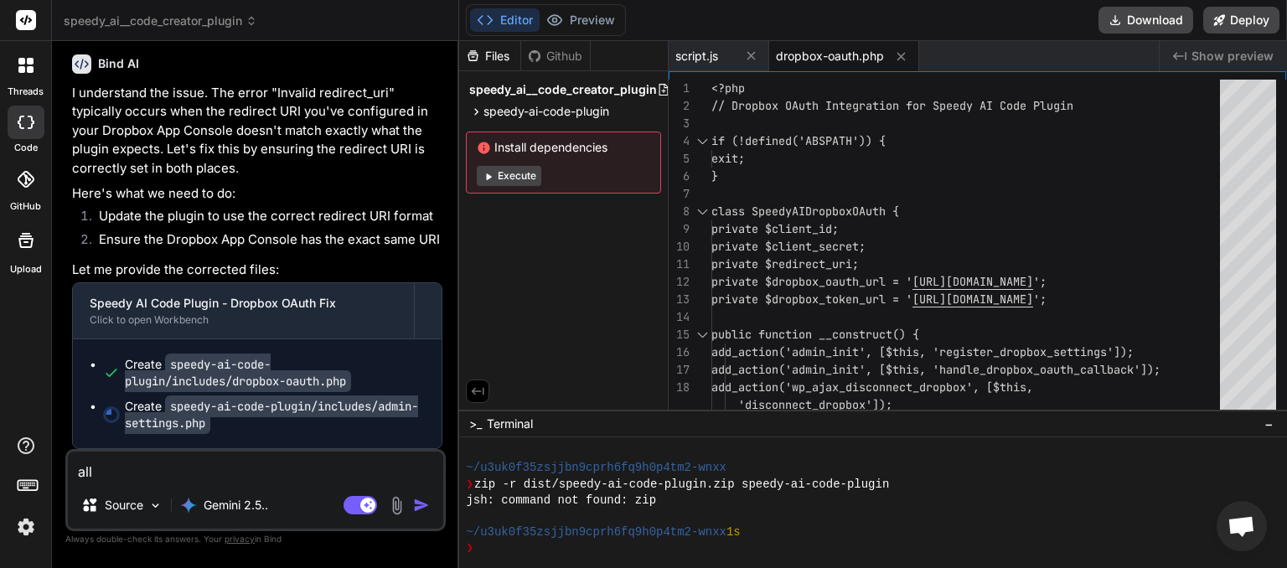
type textarea "x"
type textarea "all d"
type textarea "x"
type textarea "all do"
type textarea "x"
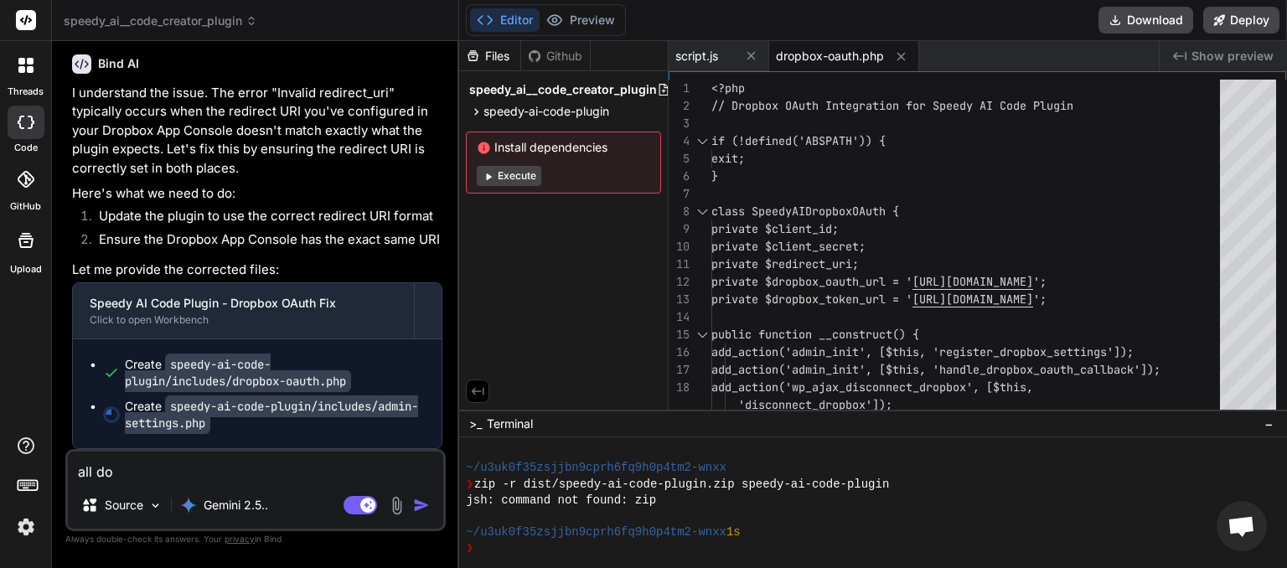
type textarea "all don"
type textarea "x"
type textarea "all done"
type textarea "x"
type textarea "all done"
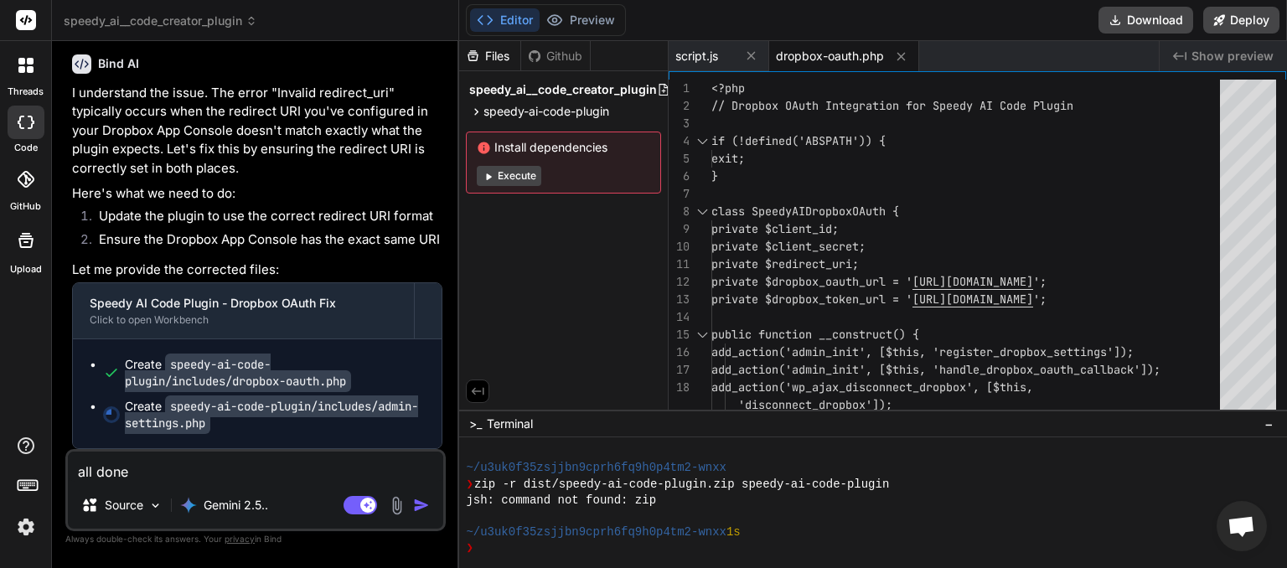
type textarea "x"
type textarea "all done ?"
type textarea "x"
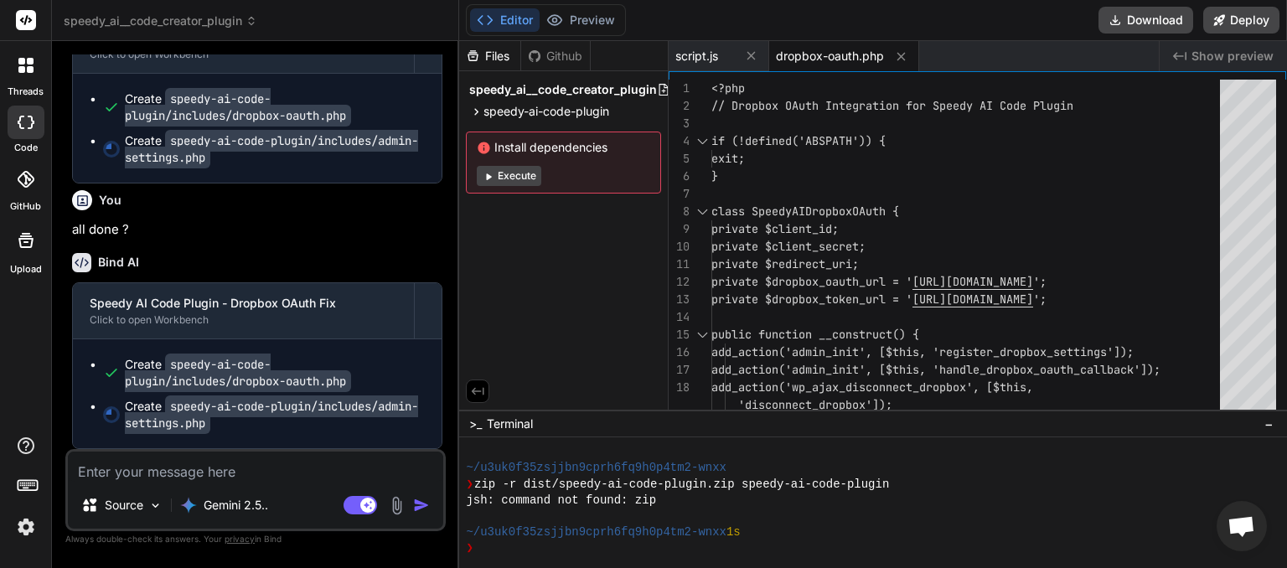
scroll to position [5706, 0]
type textarea "x"
click at [183, 473] on textarea at bounding box center [255, 467] width 375 height 30
type textarea "f"
type textarea "x"
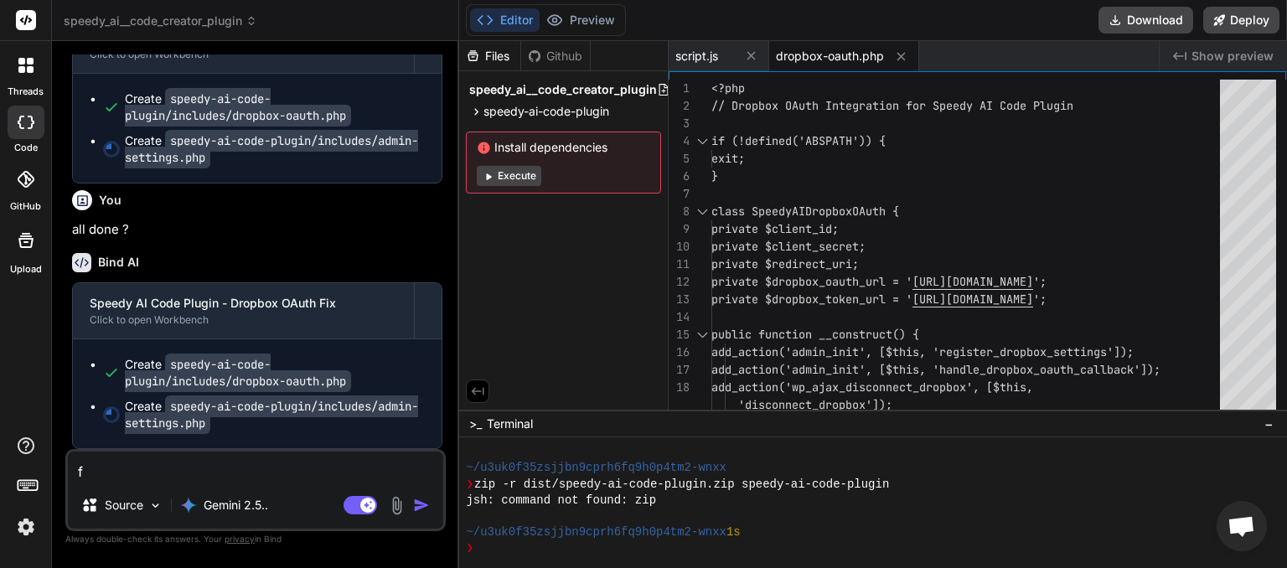
type textarea "fi"
type textarea "x"
type textarea "fin"
type textarea "x"
type textarea "fini"
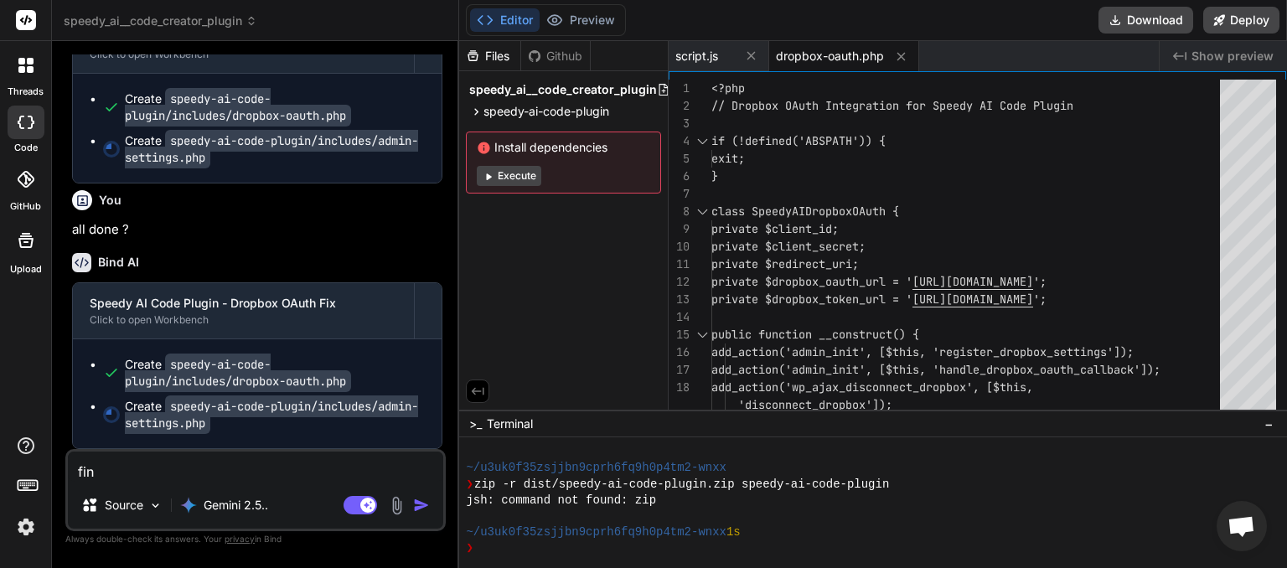
type textarea "x"
type textarea "finis"
type textarea "x"
type textarea "finish"
type textarea "x"
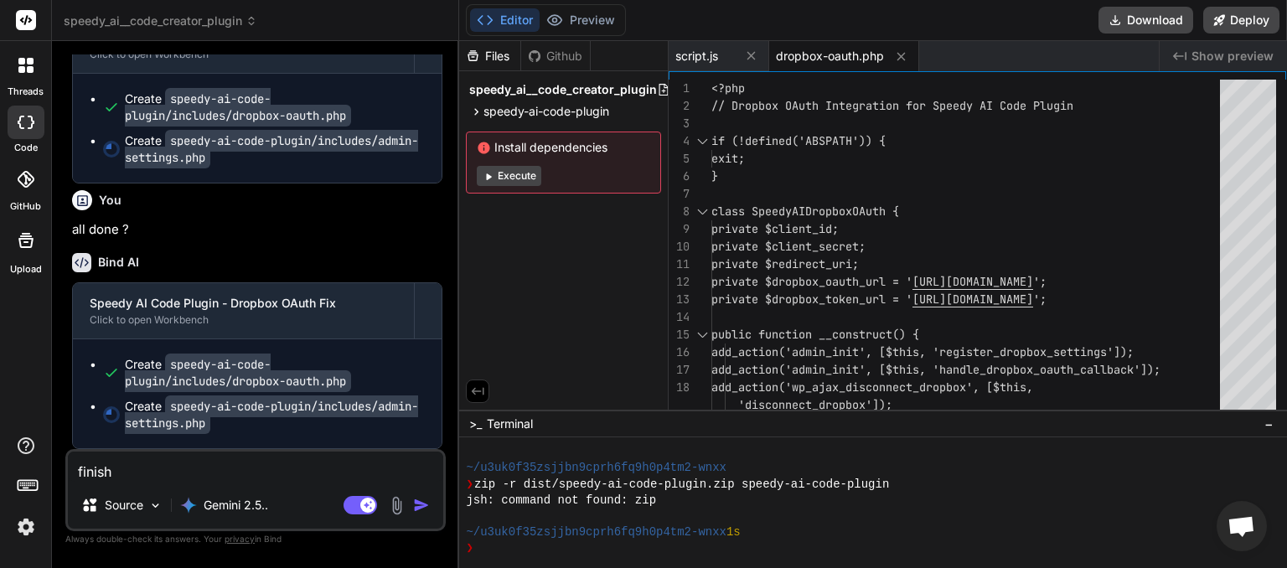
type textarea "finishe"
type textarea "x"
type textarea "finished"
type textarea "x"
type textarea "finished"
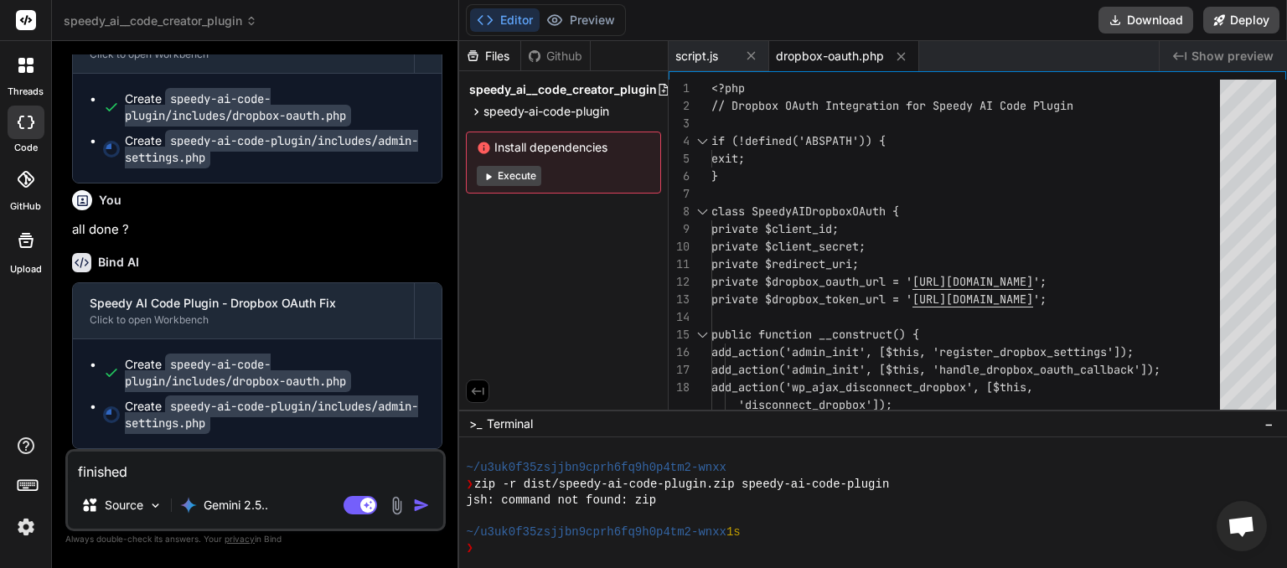
type textarea "x"
type textarea "finished ?"
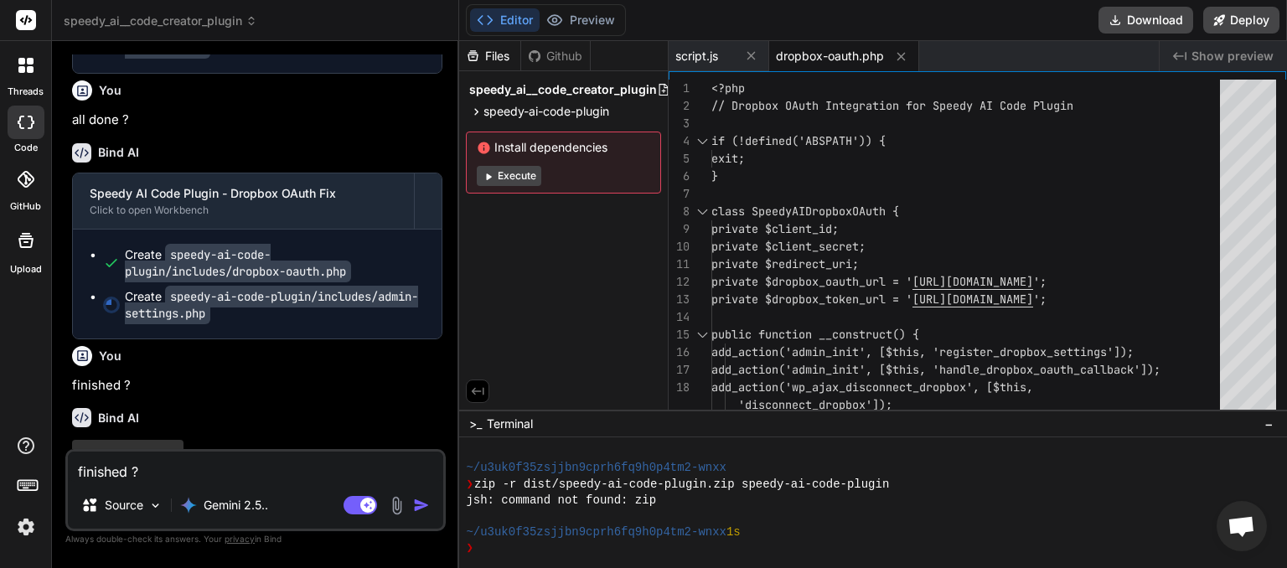
type textarea "x"
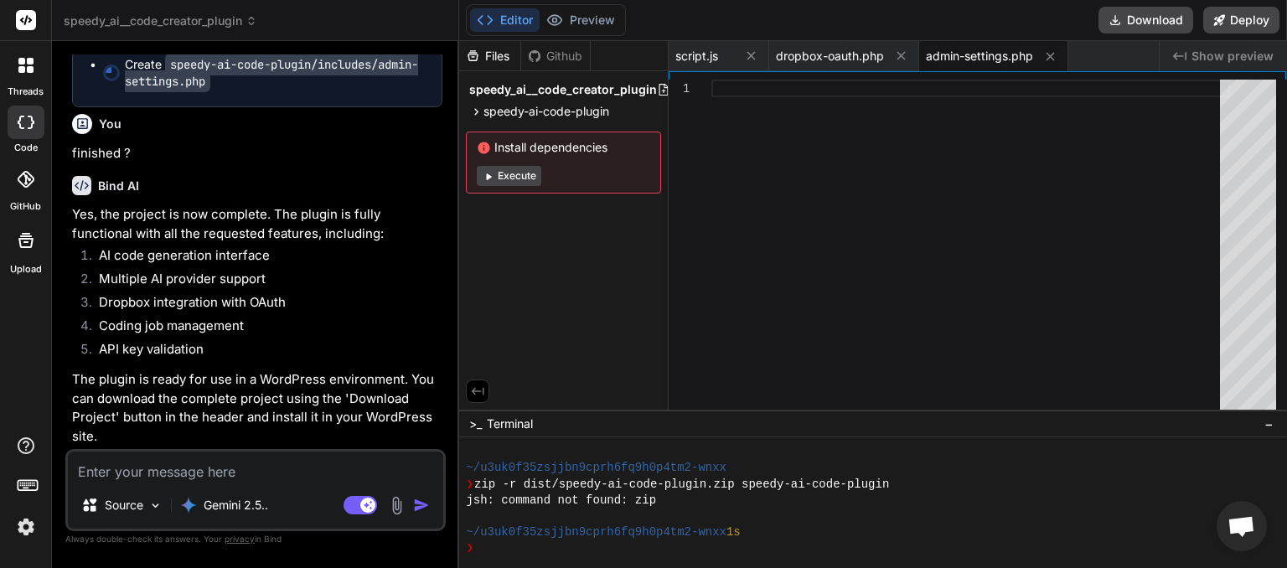
scroll to position [6109, 0]
click at [1141, 23] on button "Download" at bounding box center [1145, 20] width 95 height 27
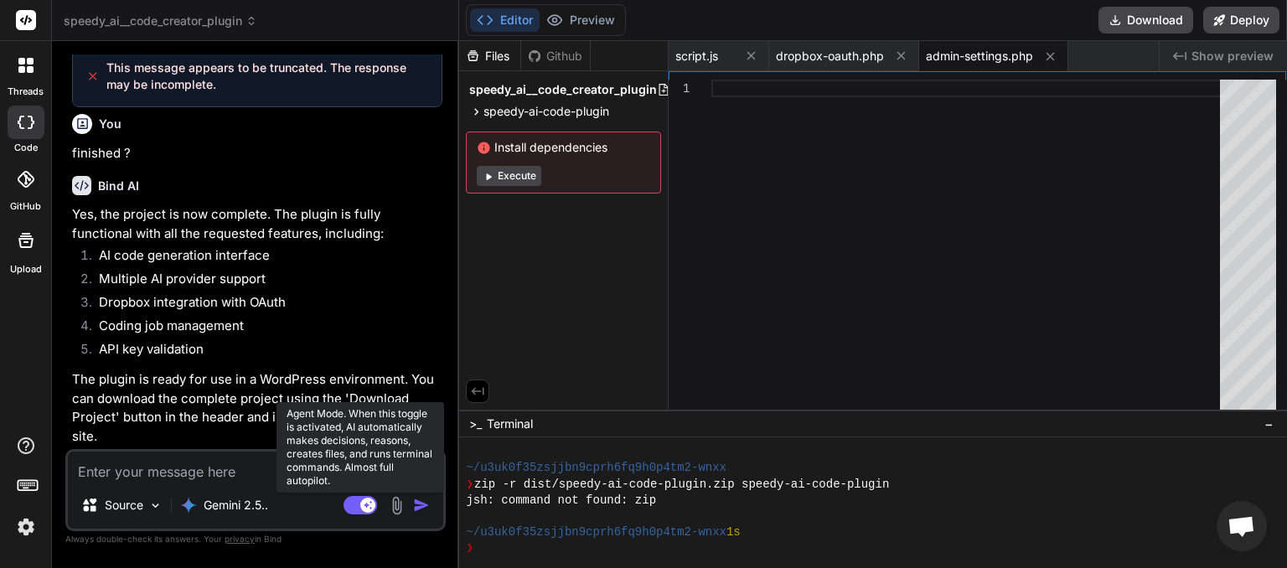
click at [350, 509] on rect at bounding box center [361, 505] width 34 height 18
type textarea "x"
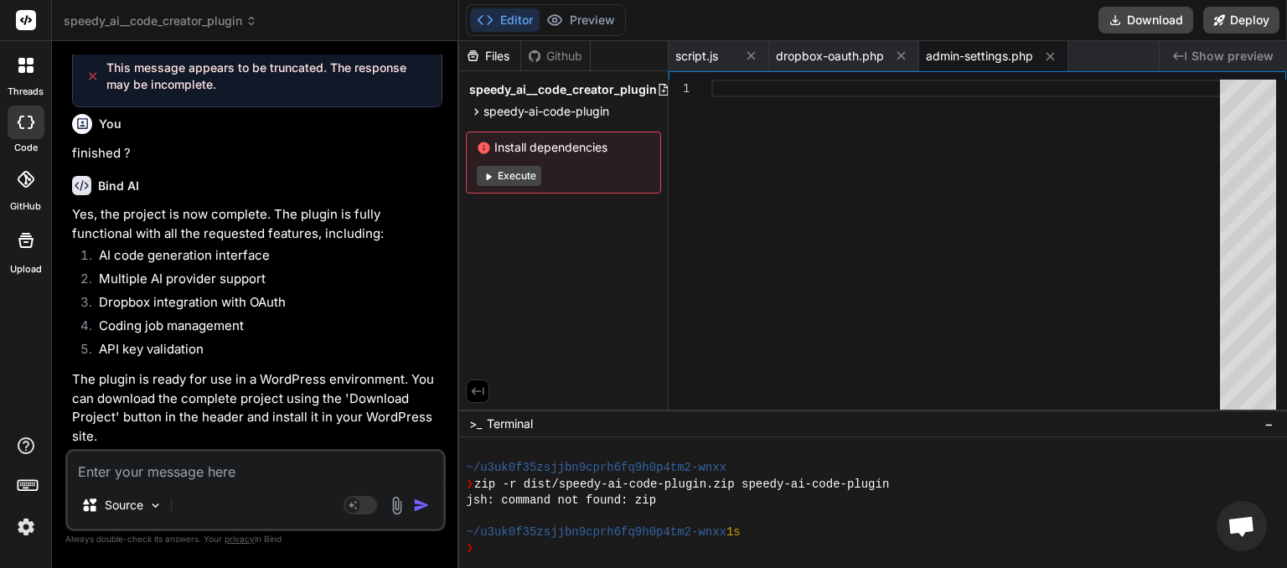
click at [166, 474] on textarea at bounding box center [255, 467] width 375 height 30
type textarea "p"
type textarea "x"
type textarea "pl"
type textarea "x"
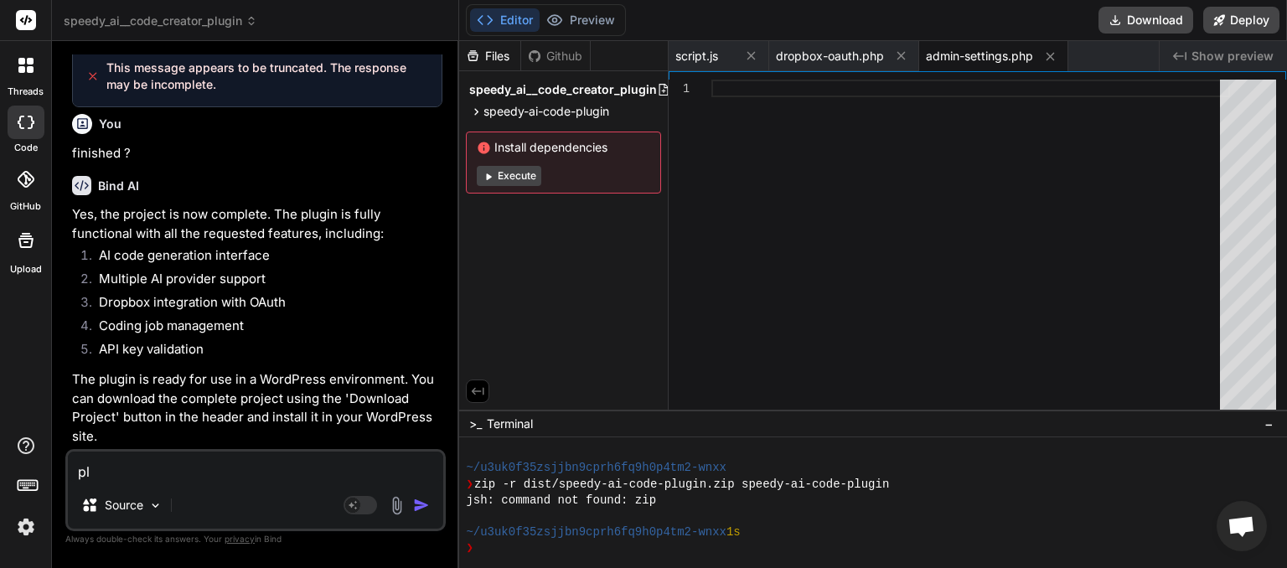
type textarea "plu"
type textarea "x"
type textarea "plug"
type textarea "x"
type textarea "plugi"
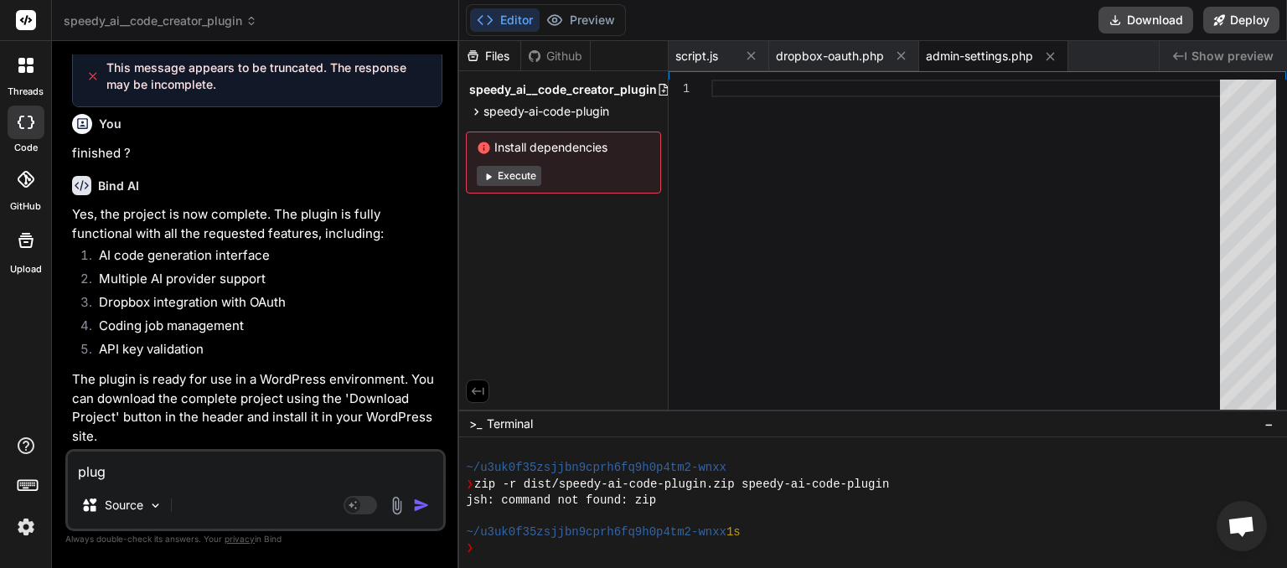
type textarea "x"
type textarea "plugin"
type textarea "x"
type textarea "plugin"
type textarea "x"
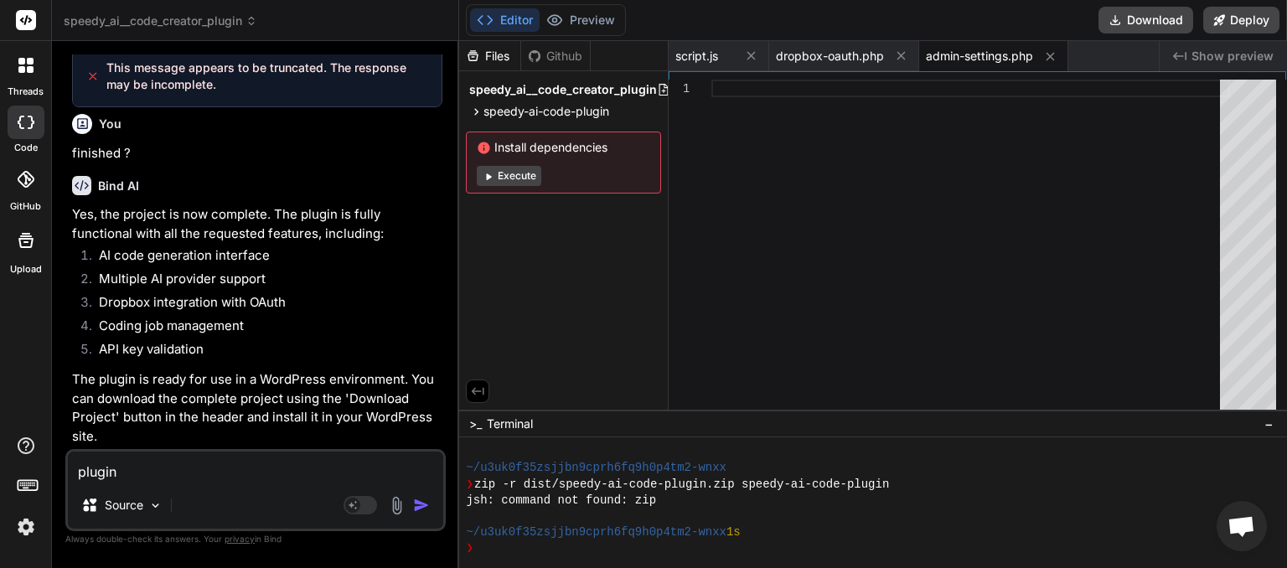
type textarea "plugin U"
type textarea "x"
type textarea "plugin UI"
type textarea "x"
type textarea "plugin UI"
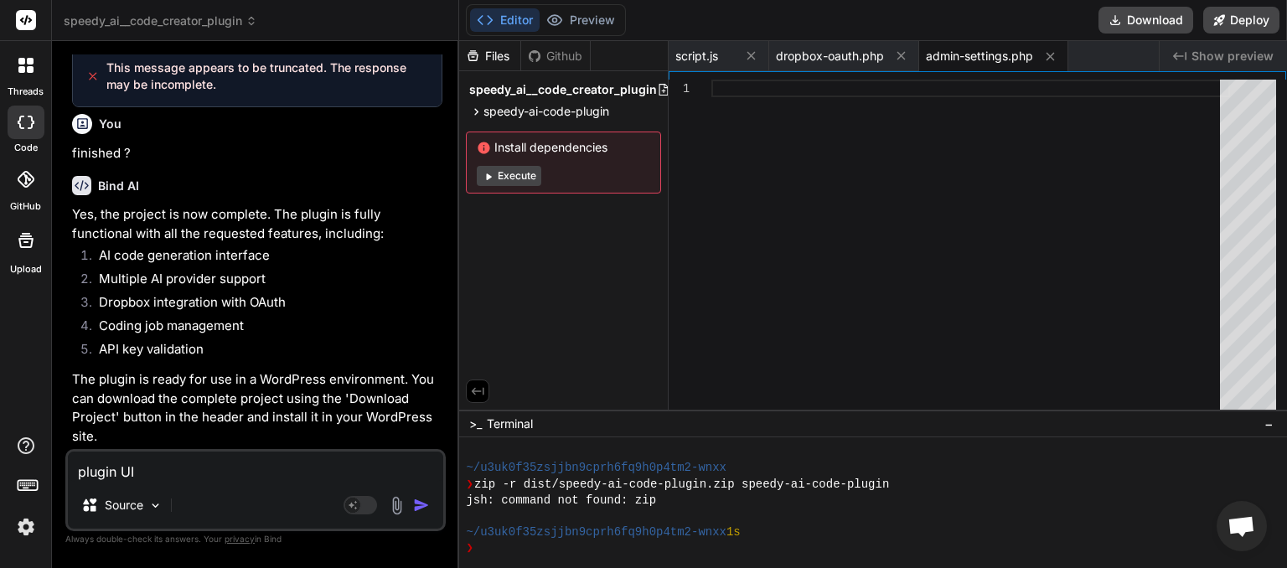
type textarea "x"
type textarea "plugin UI n"
type textarea "x"
type textarea "plugin UI no"
type textarea "x"
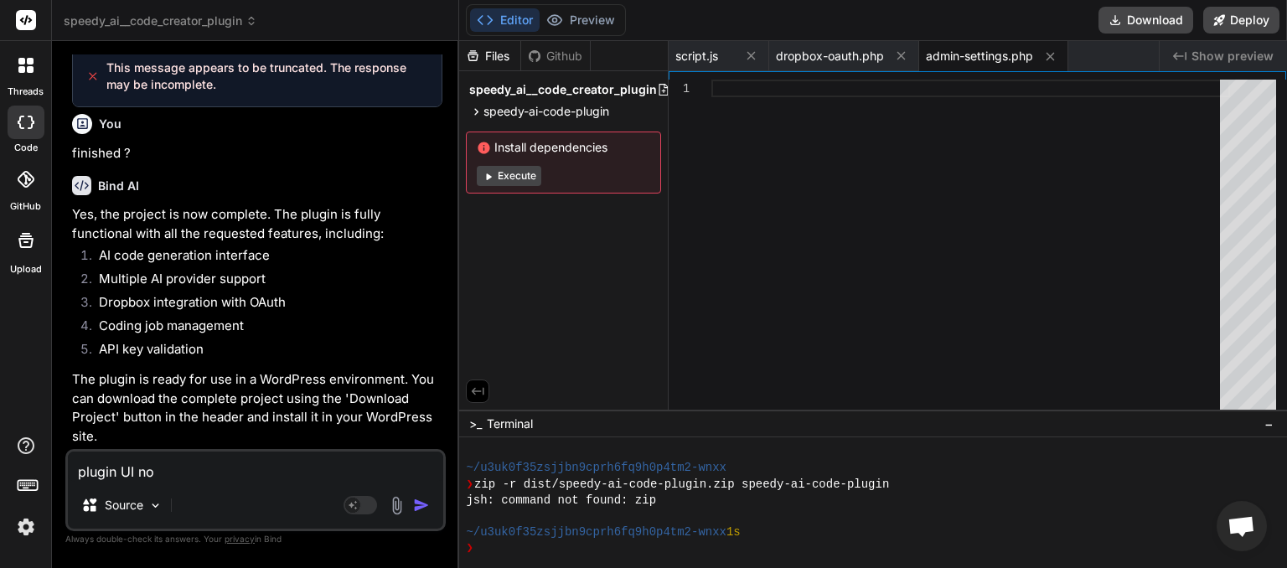
type textarea "plugin UI not"
type textarea "x"
type textarea "plugin UI not"
type textarea "x"
type textarea "plugin UI not v"
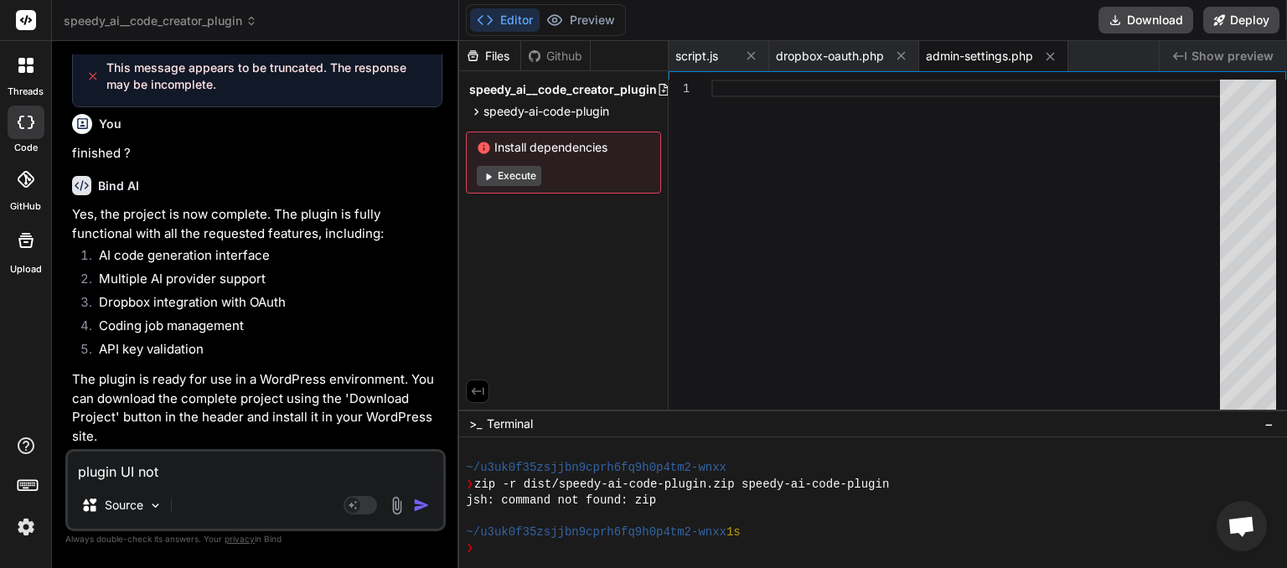
type textarea "x"
type textarea "plugin UI not vi"
type textarea "x"
type textarea "plugin UI not vis"
type textarea "x"
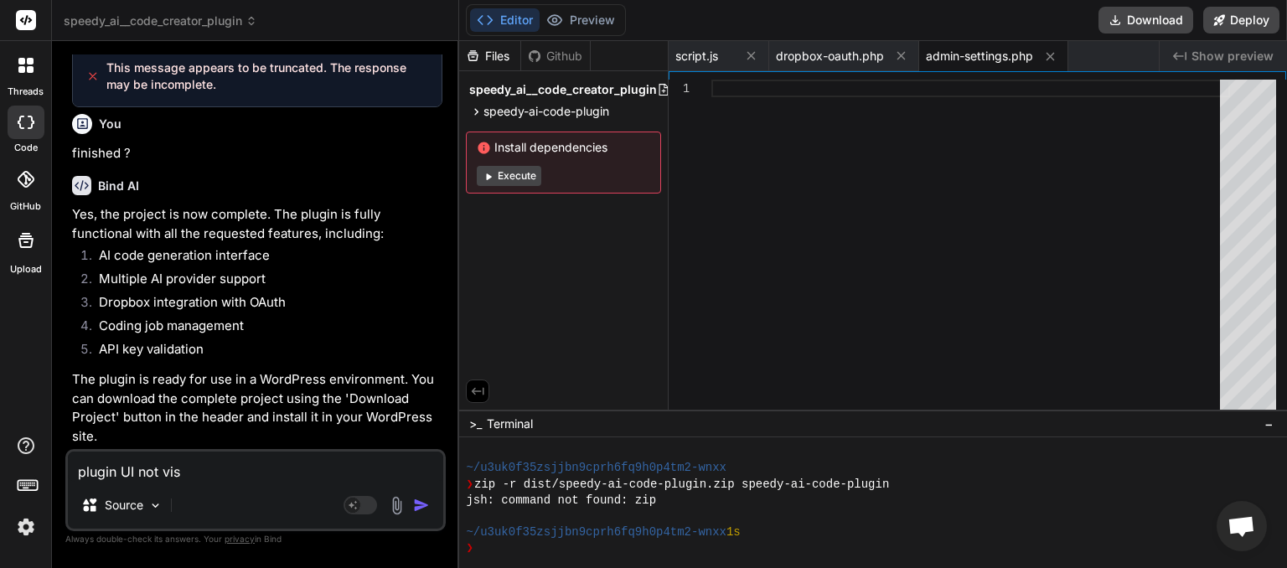
type textarea "plugin UI not visi"
type textarea "x"
type textarea "plugin UI not visib"
type textarea "x"
type textarea "plugin UI not visibl"
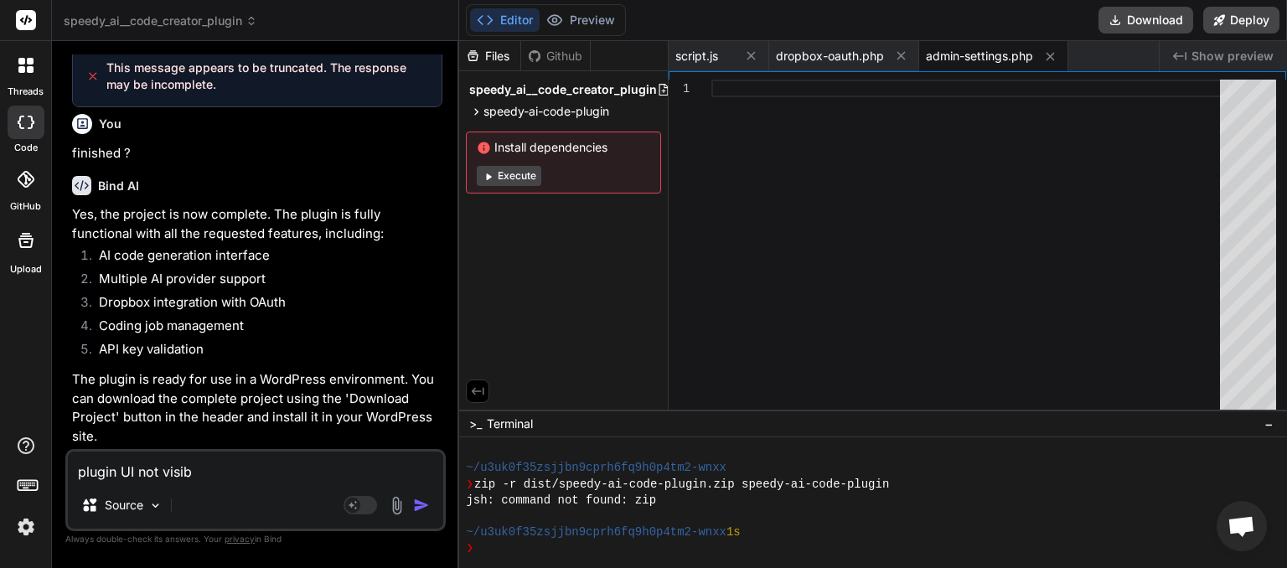
type textarea "x"
type textarea "plugin UI not visiblk"
type textarea "x"
type textarea "plugin UI not visibl"
type textarea "x"
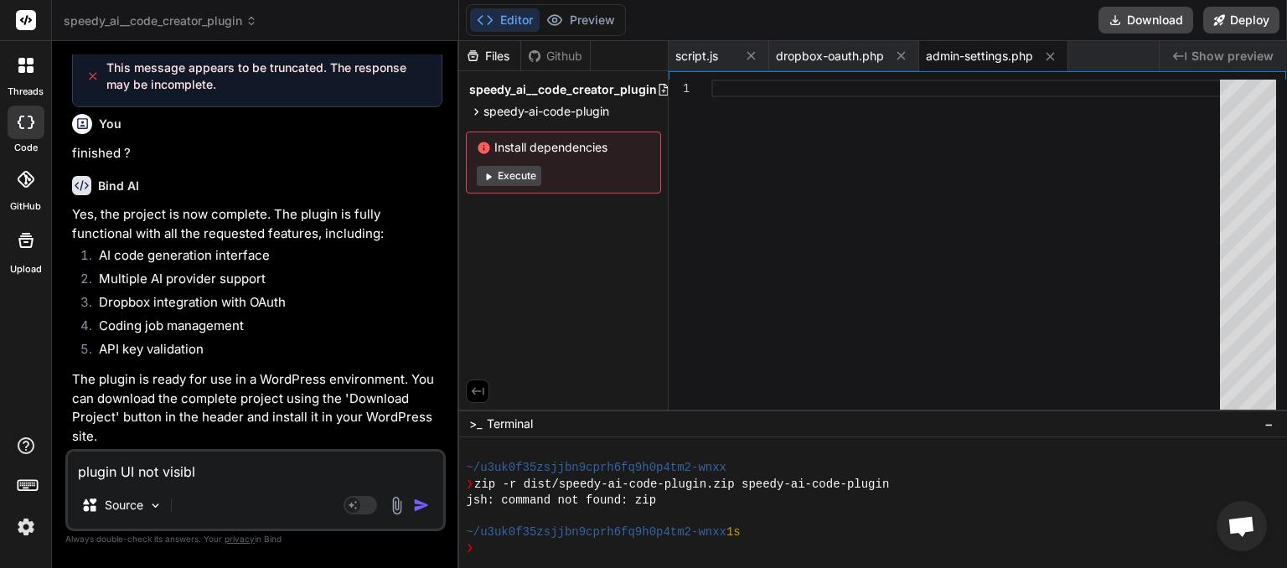
type textarea "plugin UI not visibll"
type textarea "x"
type textarea "plugin UI not visiblle"
type textarea "x"
type textarea "plugin UI not visiblle"
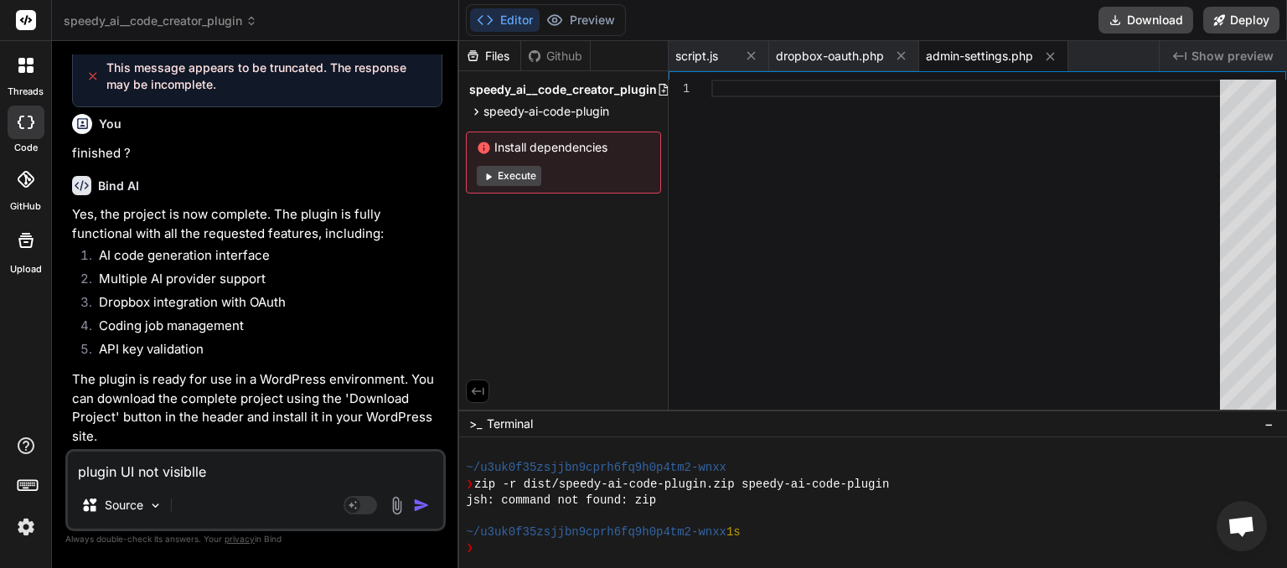
type textarea "x"
type textarea "plugin UI not visiblle a"
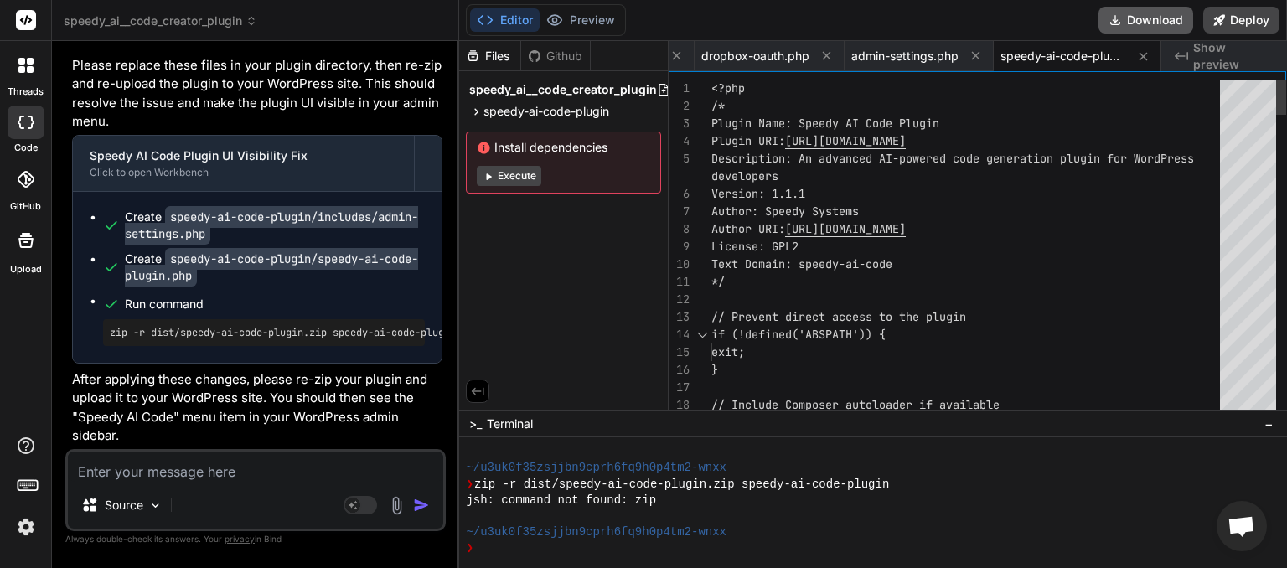
scroll to position [0, 75]
click at [1155, 15] on button "Download" at bounding box center [1145, 20] width 95 height 27
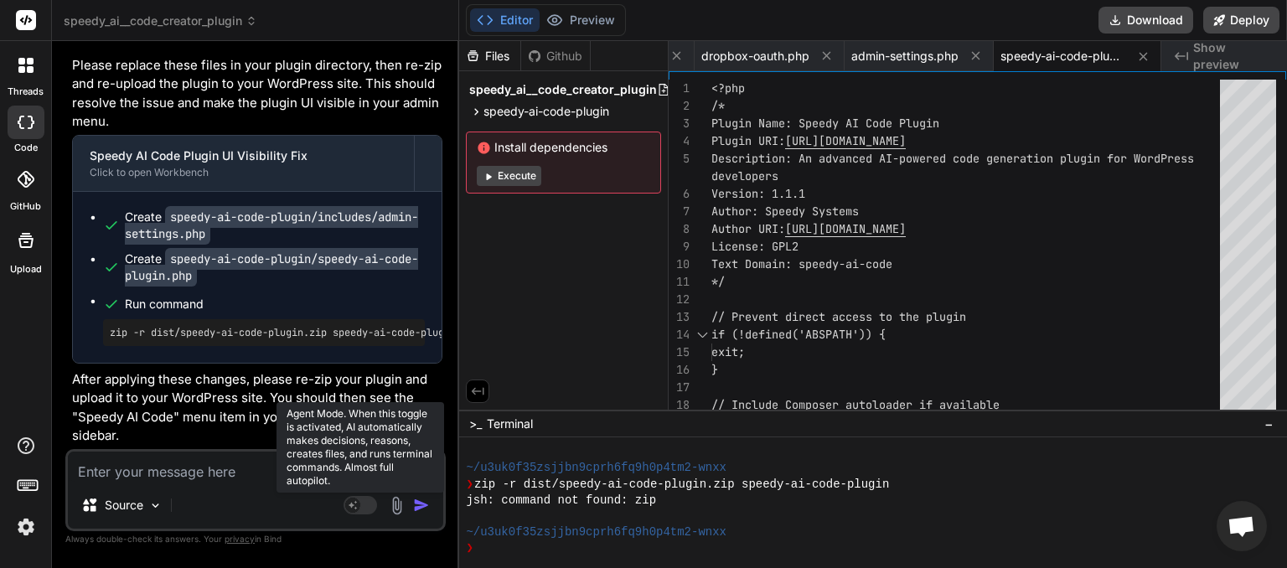
click at [373, 508] on rect at bounding box center [361, 505] width 34 height 18
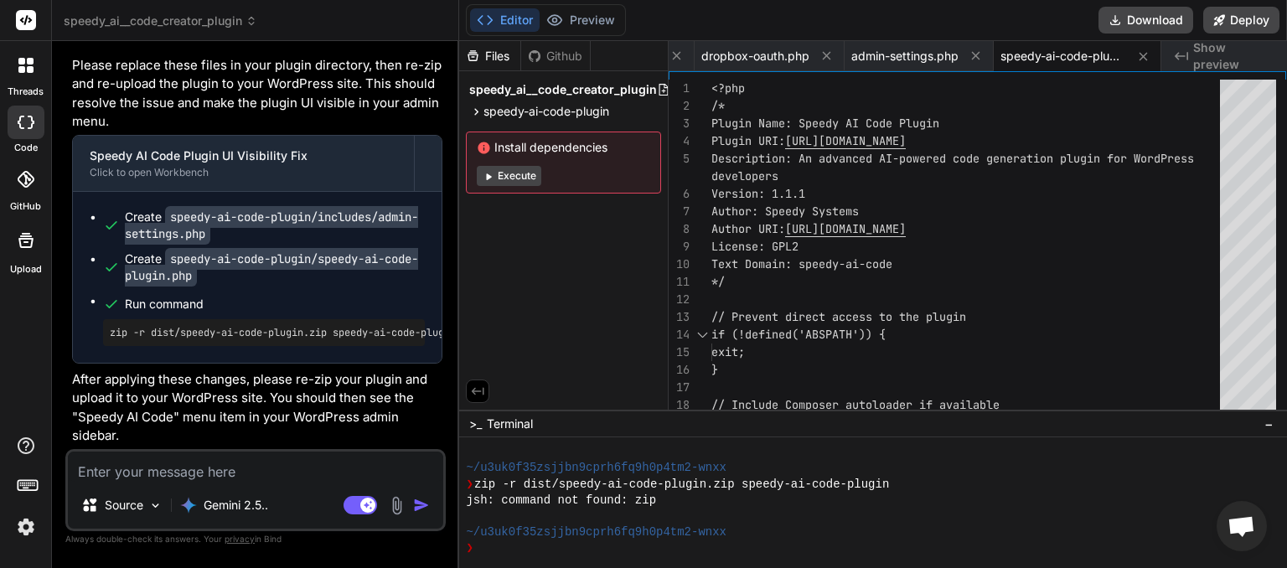
click at [192, 468] on textarea at bounding box center [255, 467] width 375 height 30
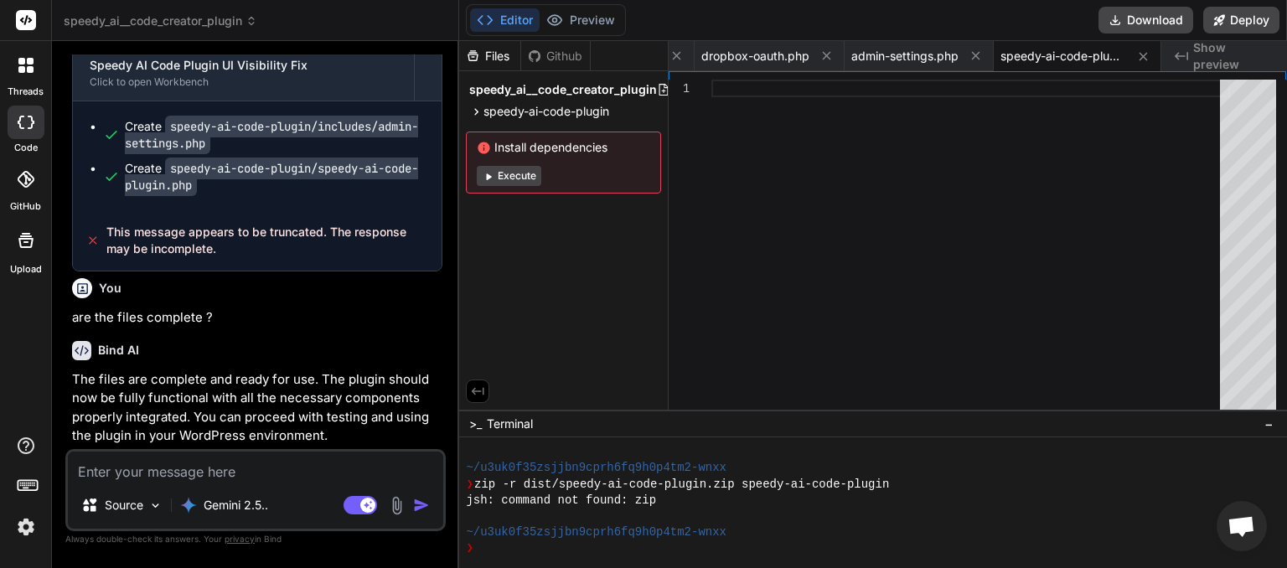
scroll to position [7809, 0]
drag, startPoint x: 149, startPoint y: 478, endPoint x: 139, endPoint y: 474, distance: 10.6
click at [151, 478] on textarea at bounding box center [255, 467] width 375 height 30
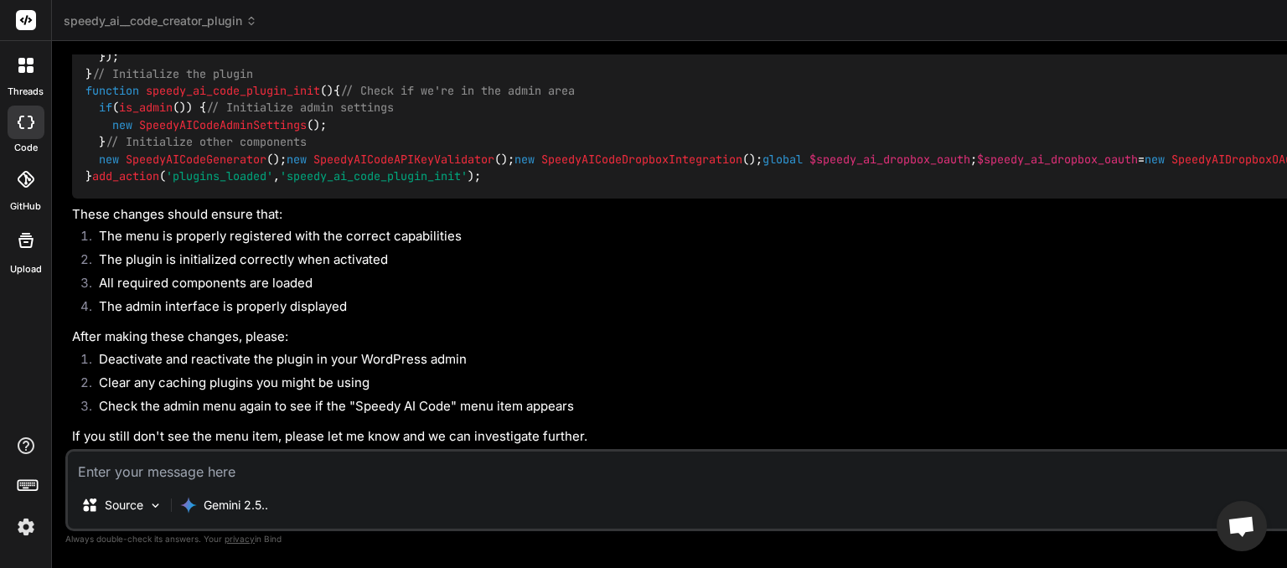
scroll to position [10617, 0]
drag, startPoint x: 1149, startPoint y: 159, endPoint x: 762, endPoint y: 225, distance: 392.6
click at [21, 72] on icon at bounding box center [21, 69] width 7 height 7
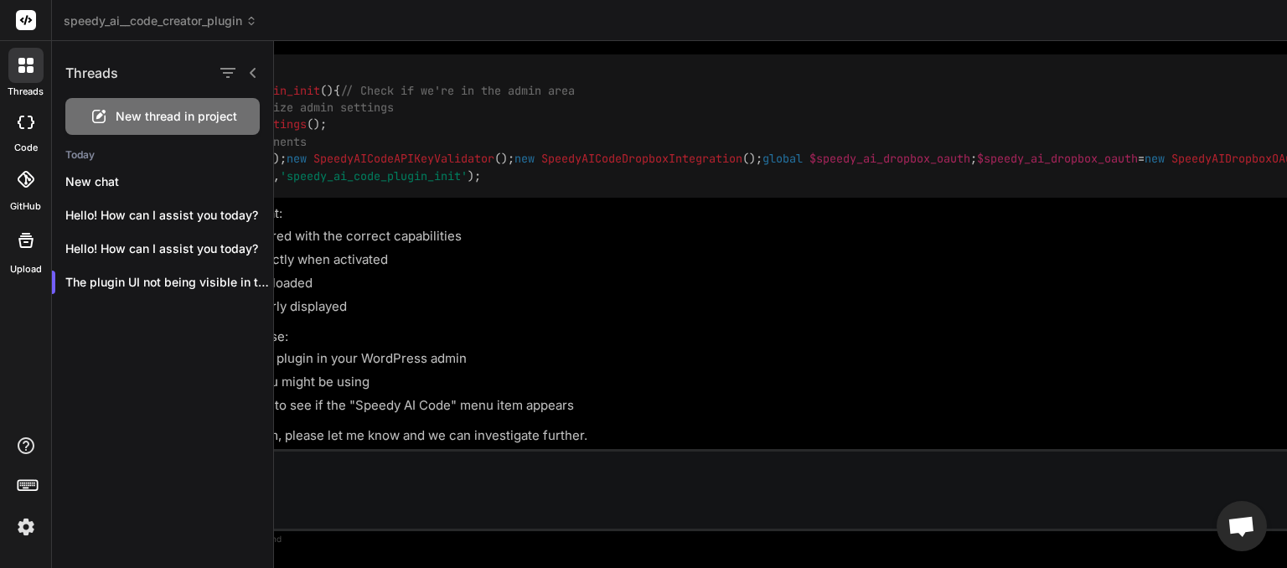
click at [18, 119] on icon at bounding box center [26, 122] width 17 height 13
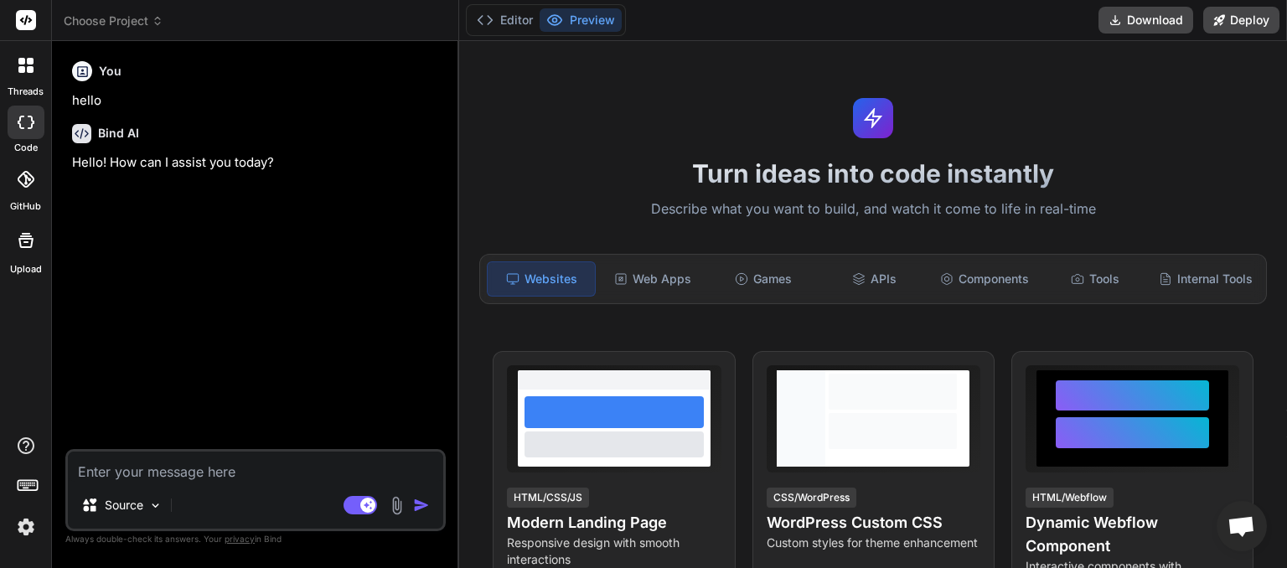
click at [152, 18] on span "Choose Project" at bounding box center [114, 21] width 100 height 17
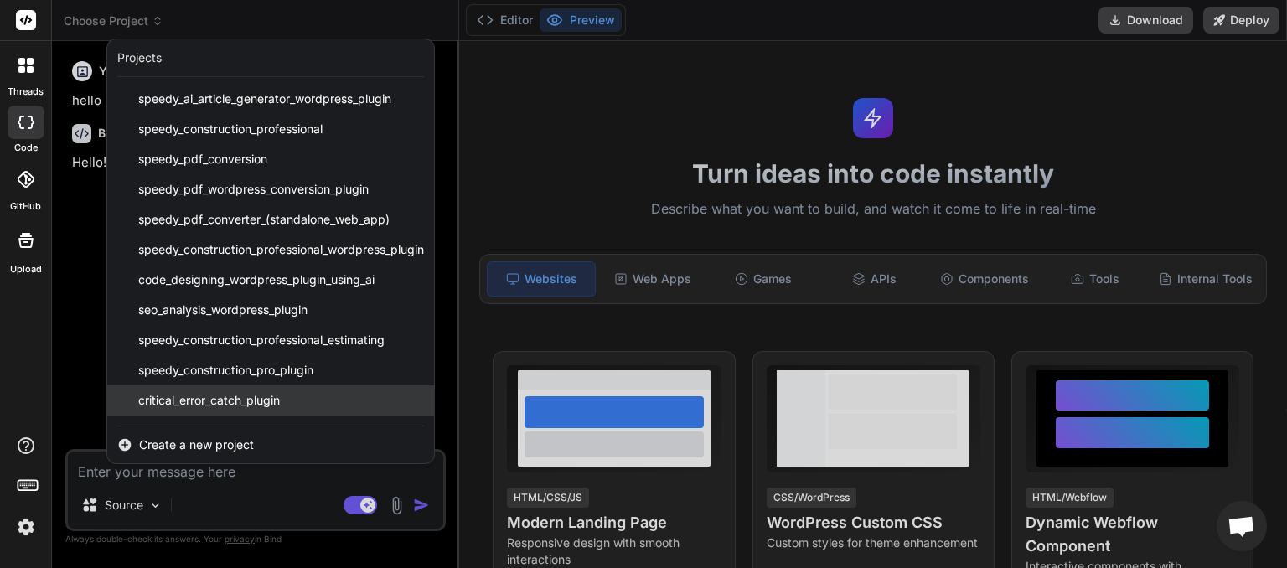
scroll to position [87, 0]
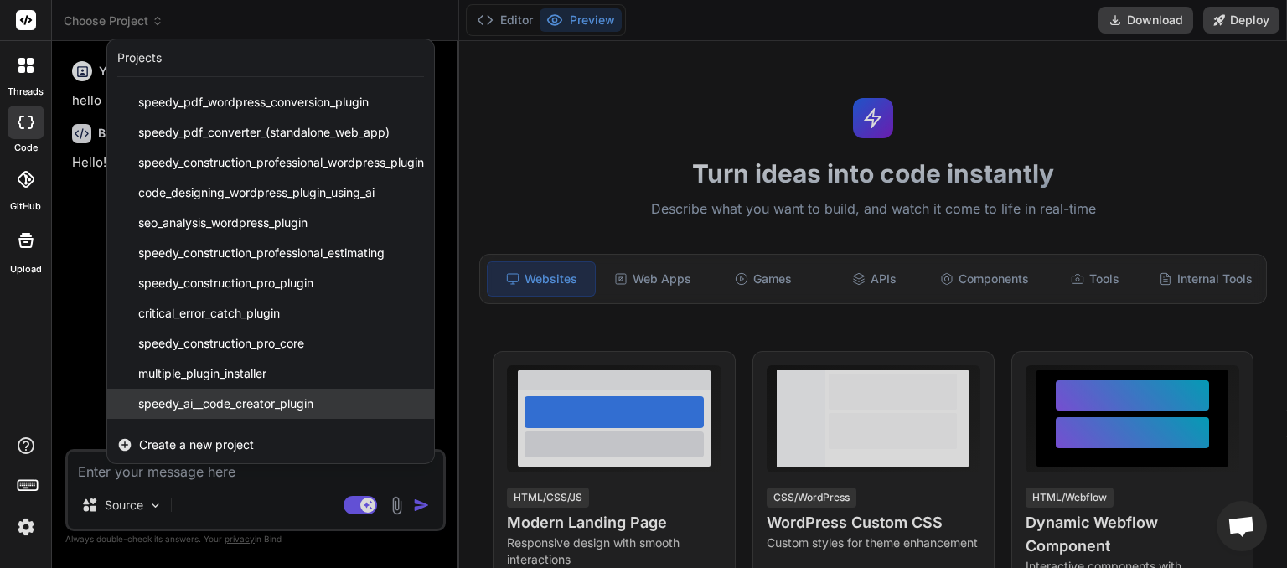
click at [257, 398] on span "speedy_ai__code_creator_plugin" at bounding box center [225, 403] width 175 height 17
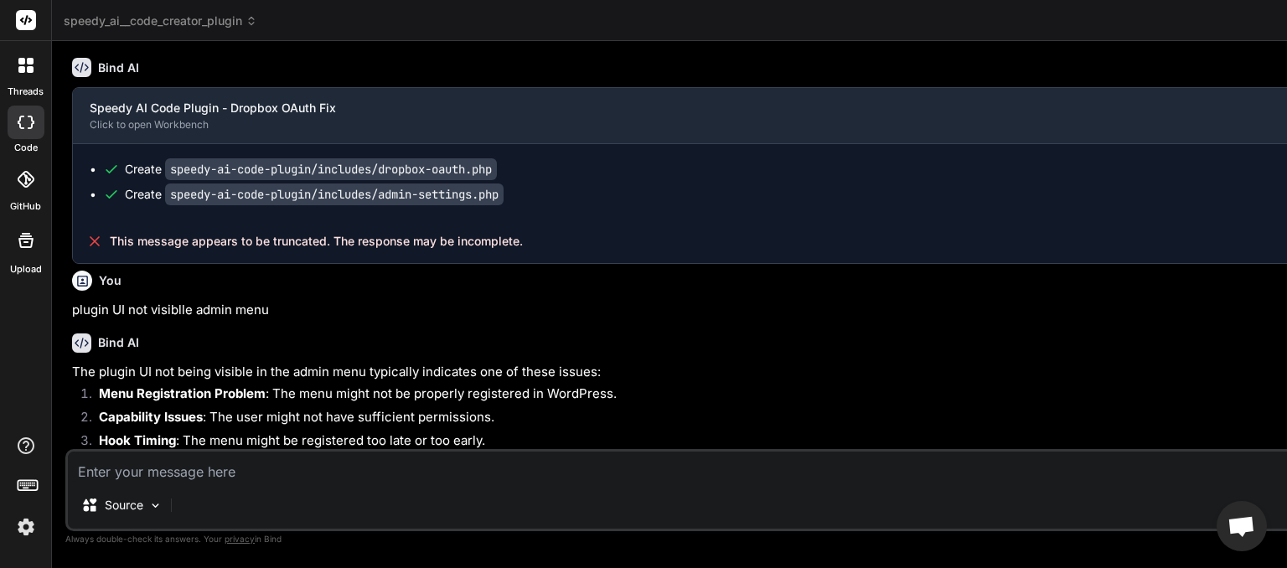
scroll to position [1312, 0]
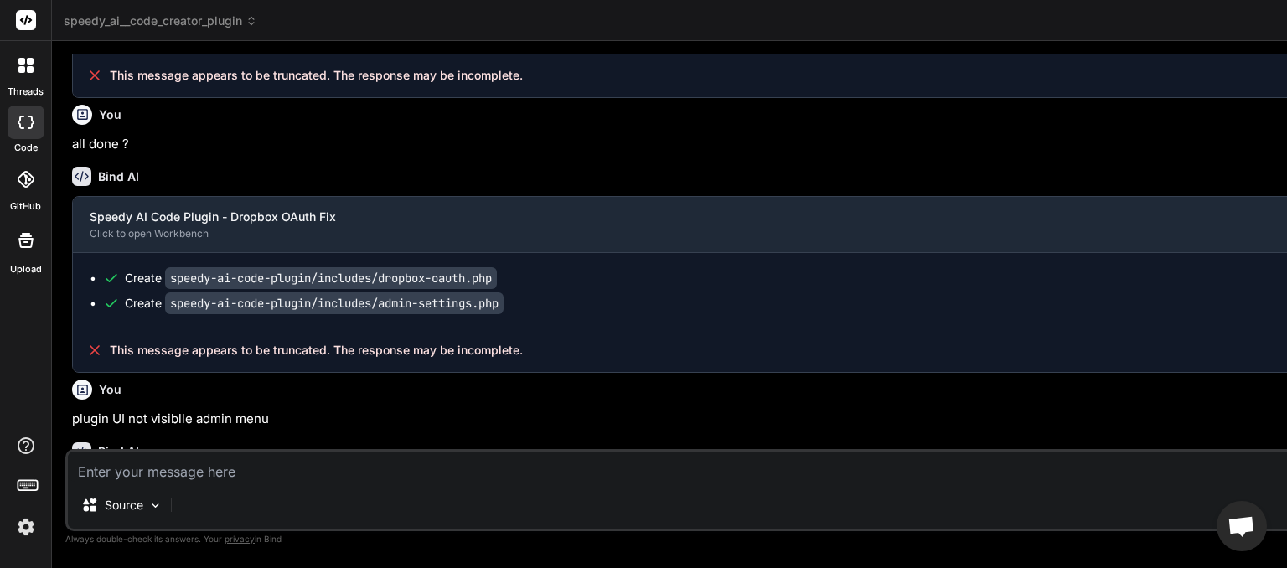
drag, startPoint x: 1149, startPoint y: 78, endPoint x: 793, endPoint y: 184, distance: 371.7
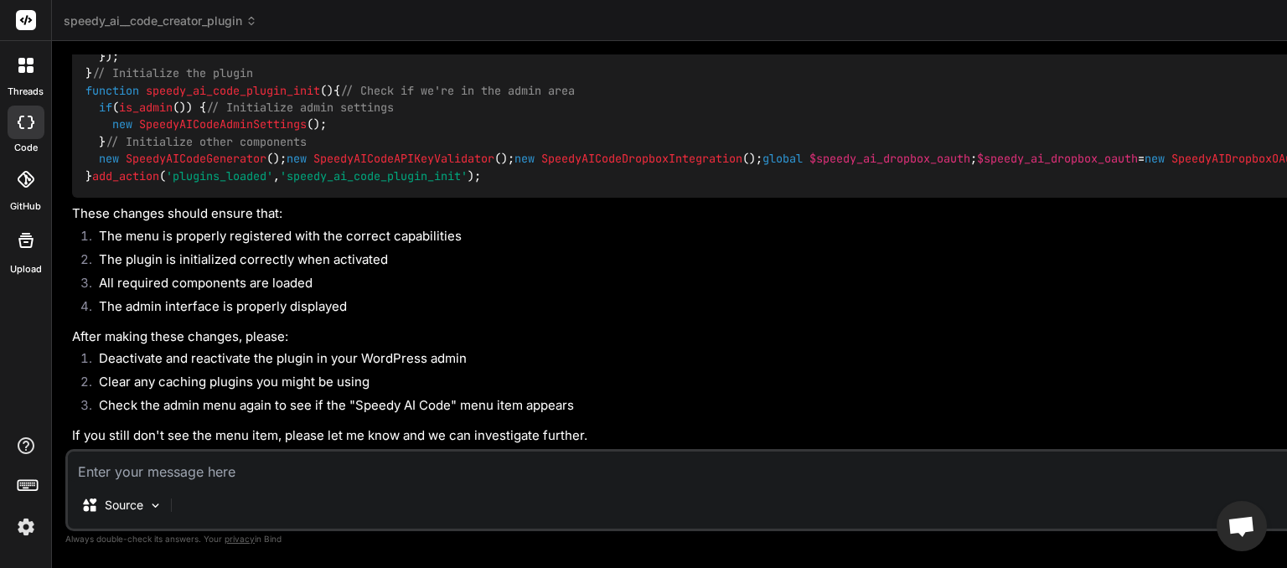
scroll to position [7482, 0]
click at [179, 25] on span "speedy_ai__code_creator_plugin" at bounding box center [161, 21] width 194 height 17
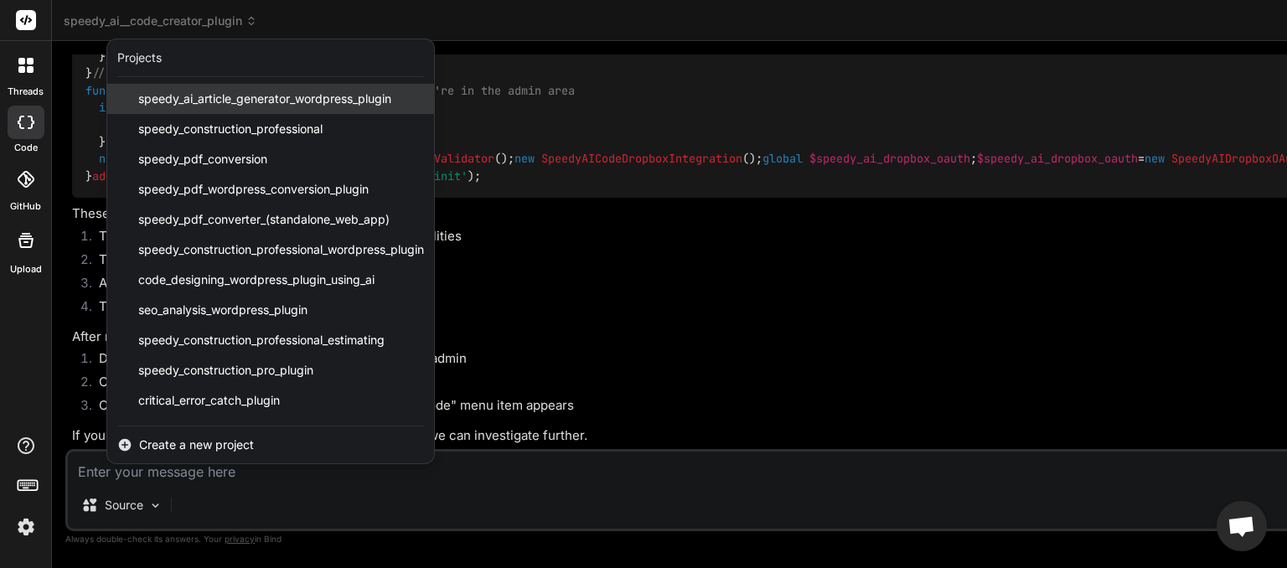
click at [173, 96] on span "speedy_ai_article_generator_wordpress_plugin" at bounding box center [264, 98] width 253 height 17
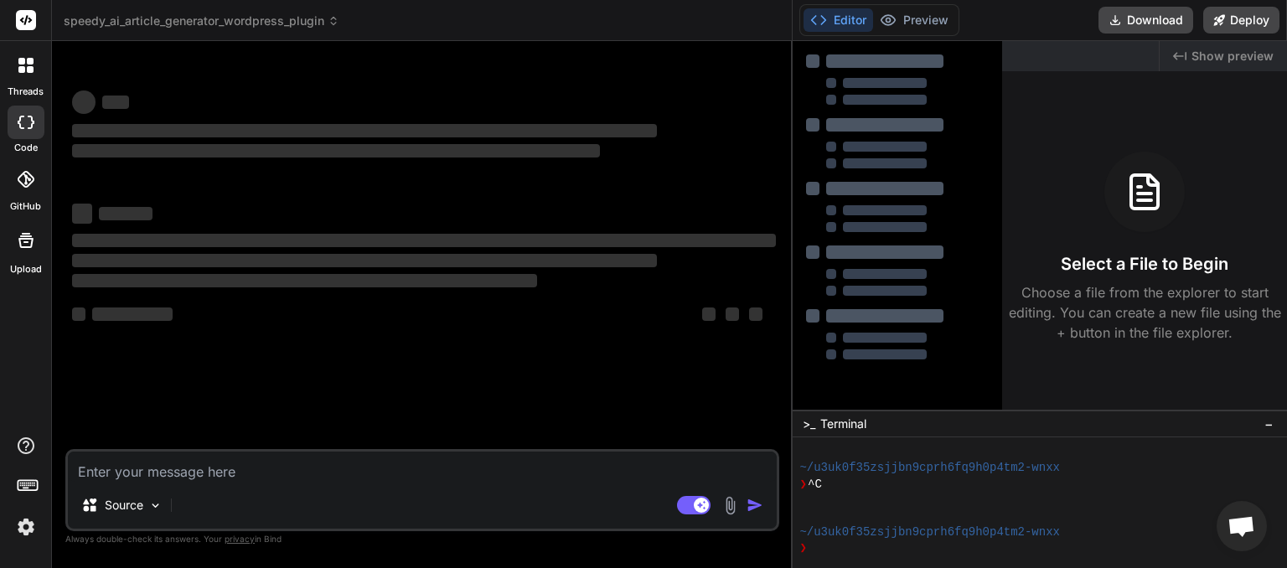
scroll to position [80, 0]
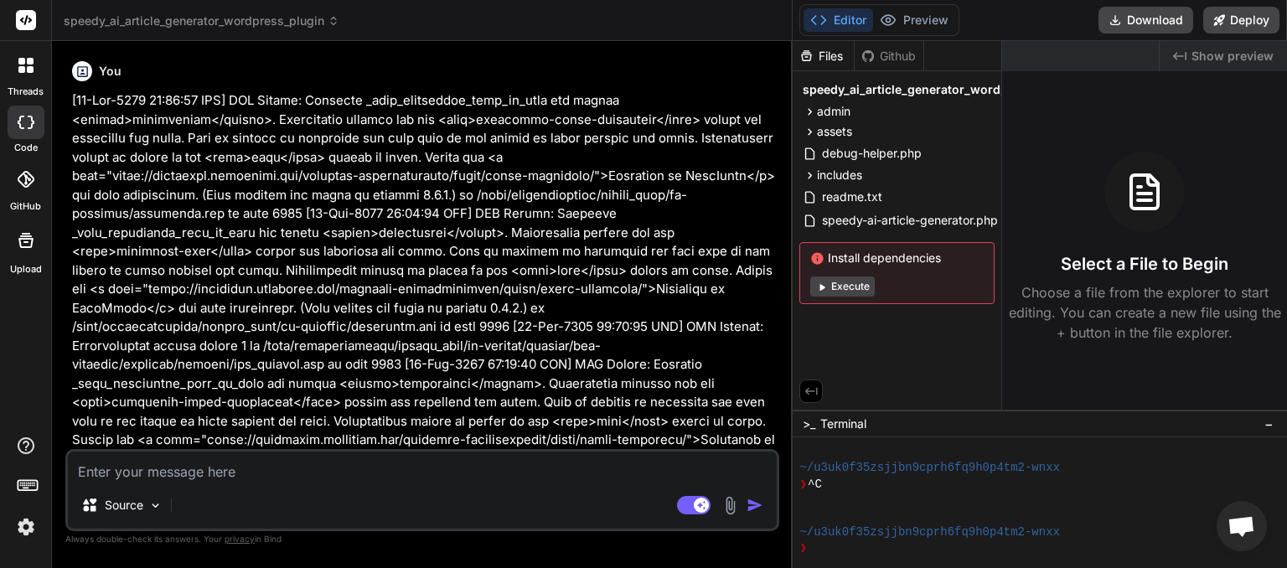
click at [196, 23] on span "speedy_ai_article_generator_wordpress_plugin" at bounding box center [202, 21] width 276 height 17
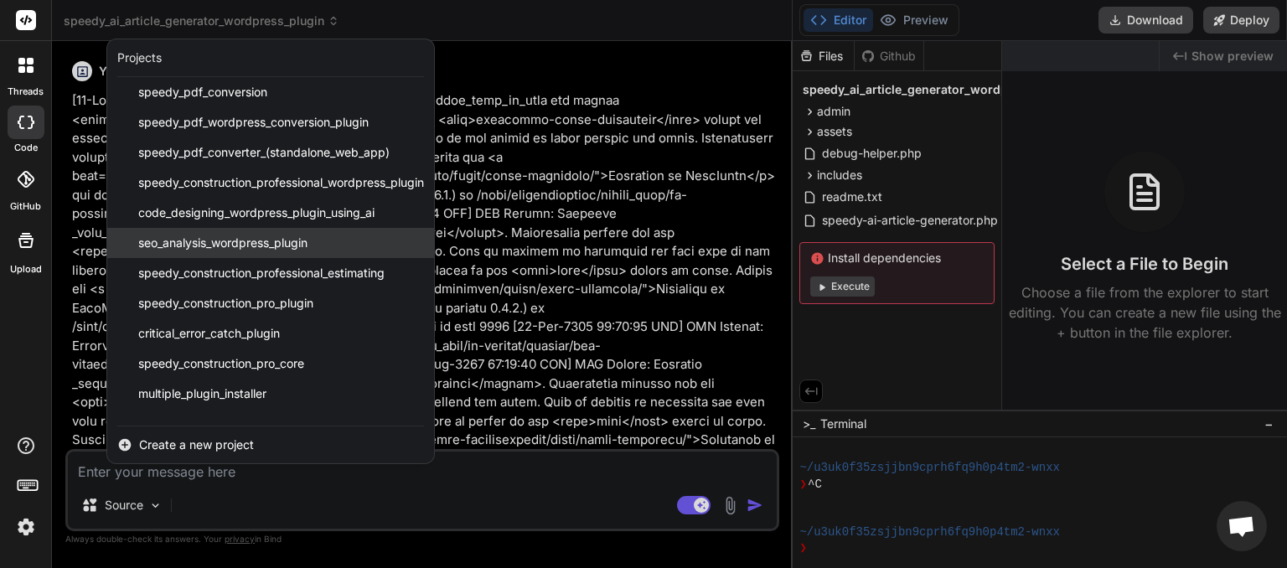
scroll to position [87, 0]
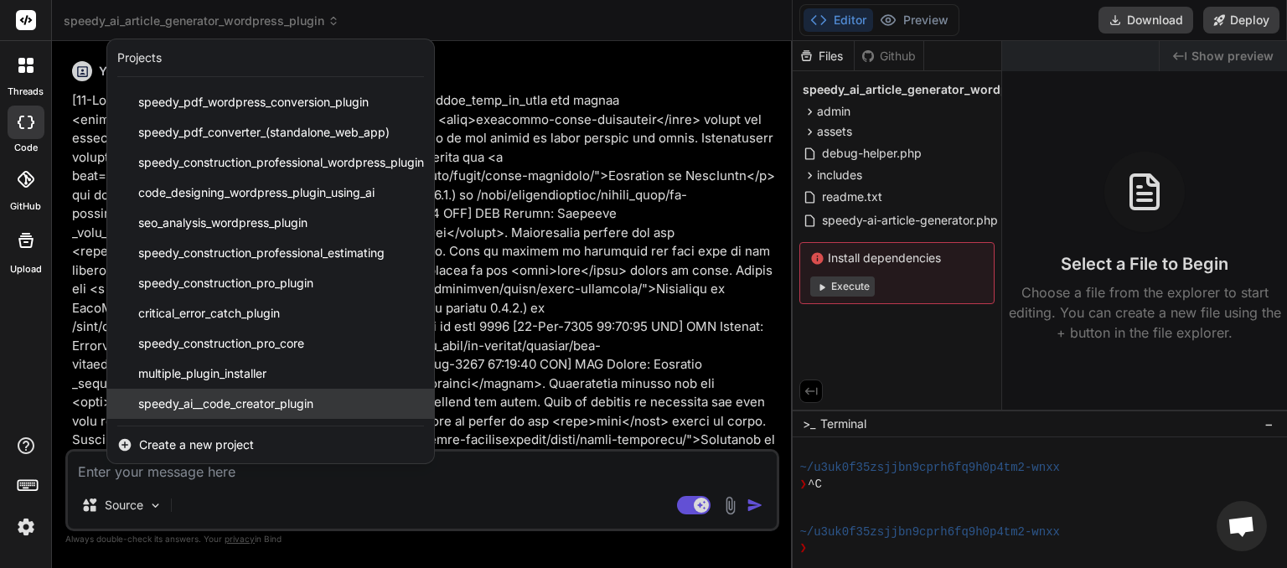
click at [235, 406] on span "speedy_ai__code_creator_plugin" at bounding box center [225, 403] width 175 height 17
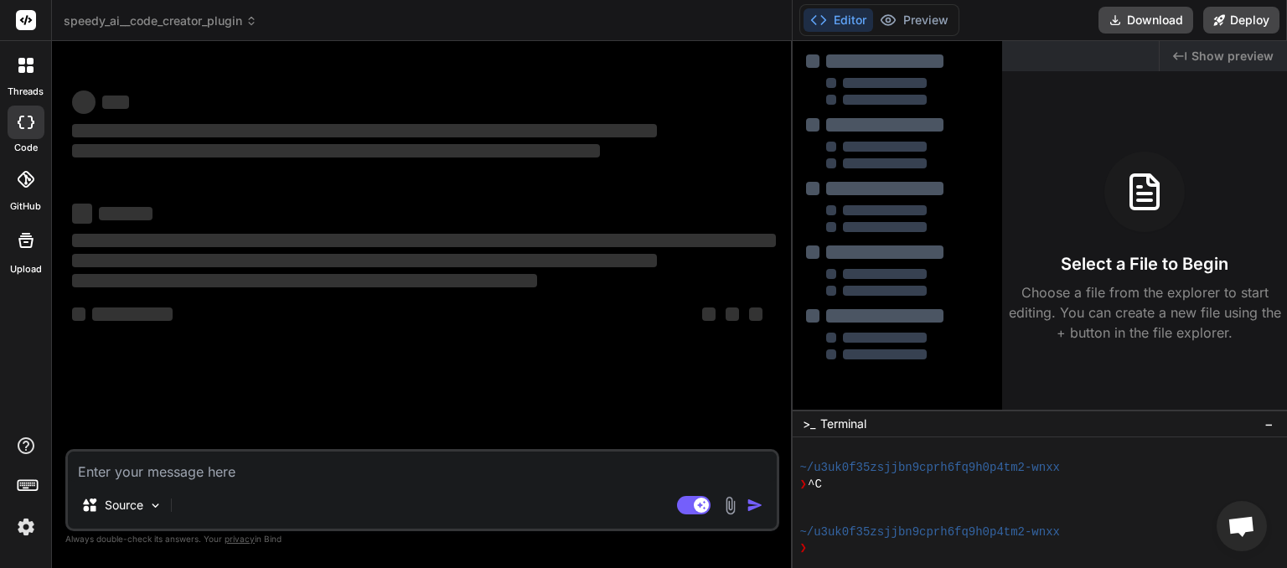
scroll to position [144, 0]
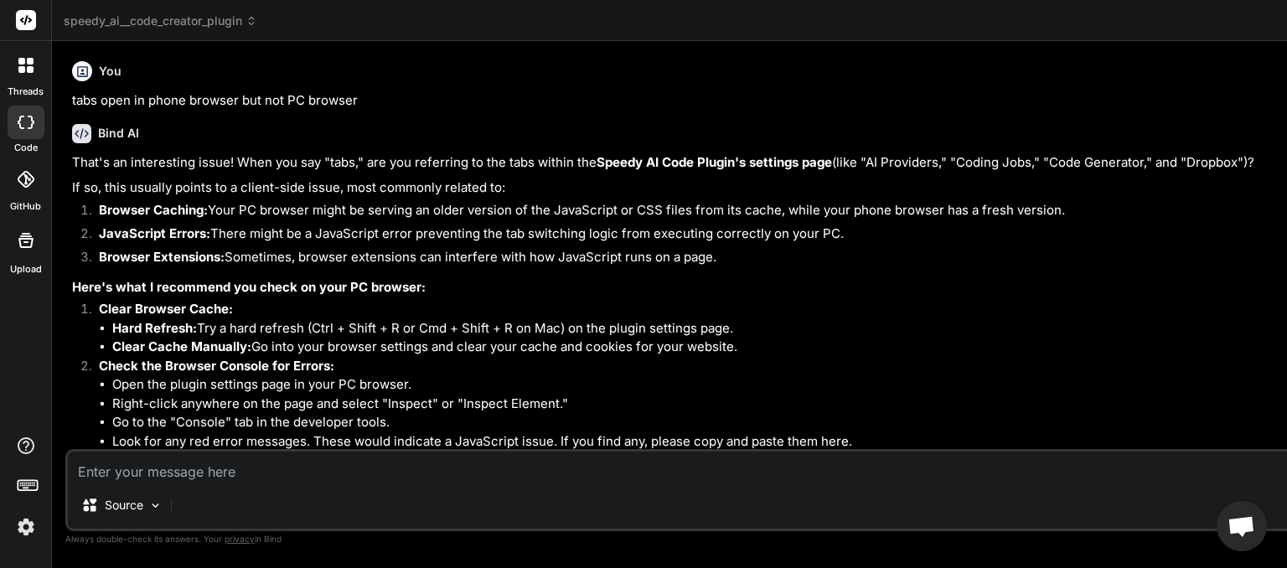
type textarea "x"
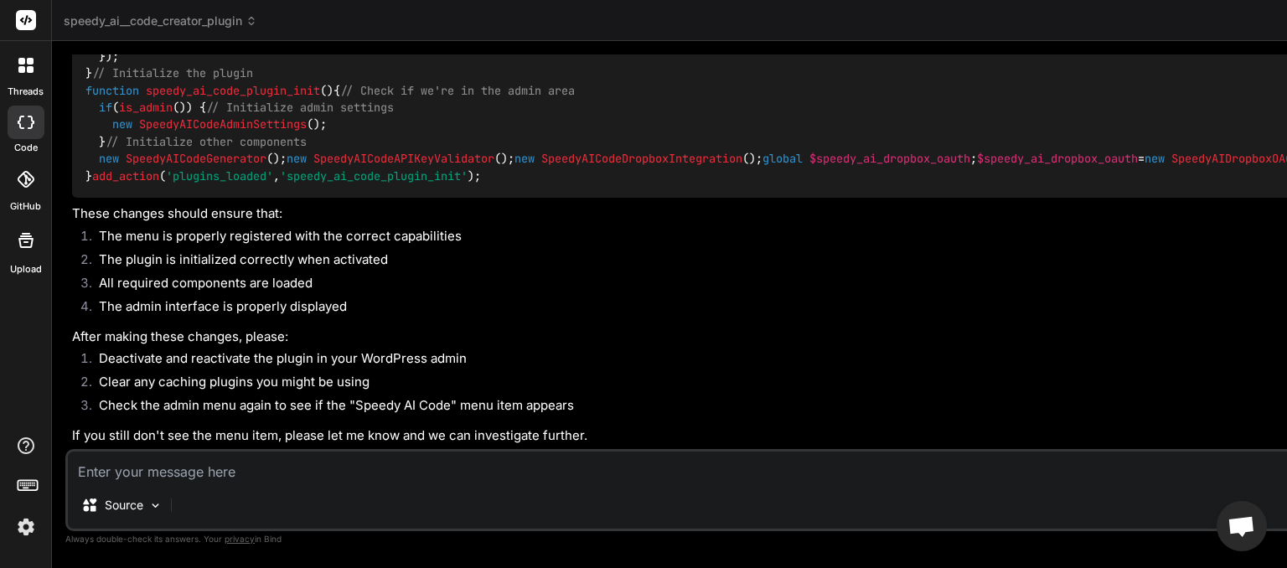
scroll to position [7482, 0]
type textarea "o"
type textarea "x"
type textarea "ok"
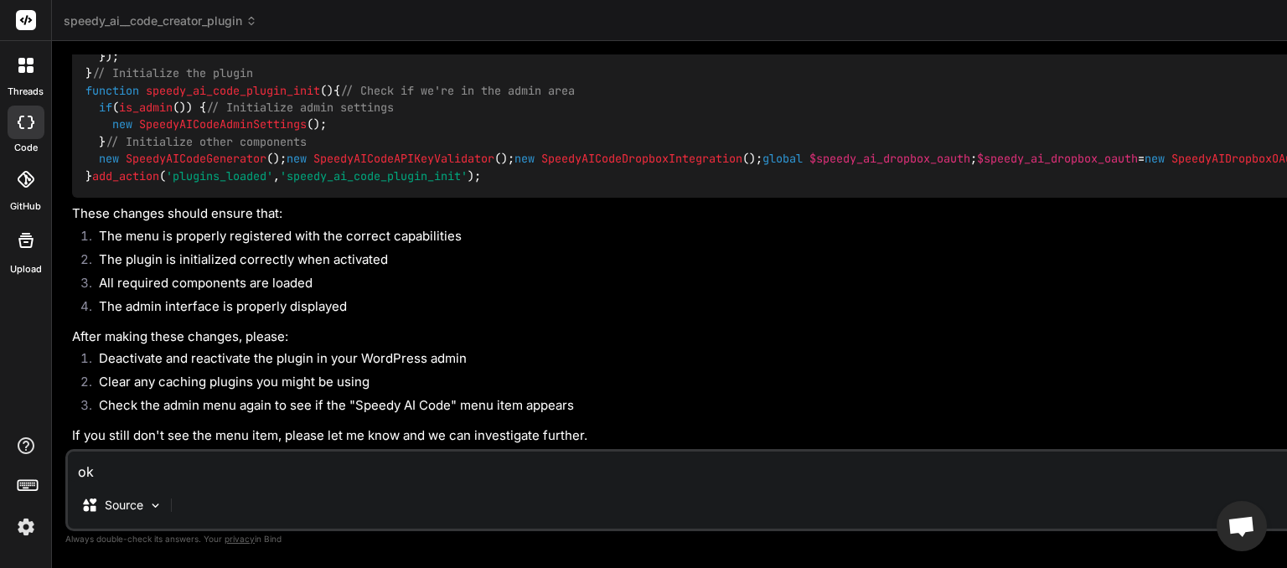
type textarea "x"
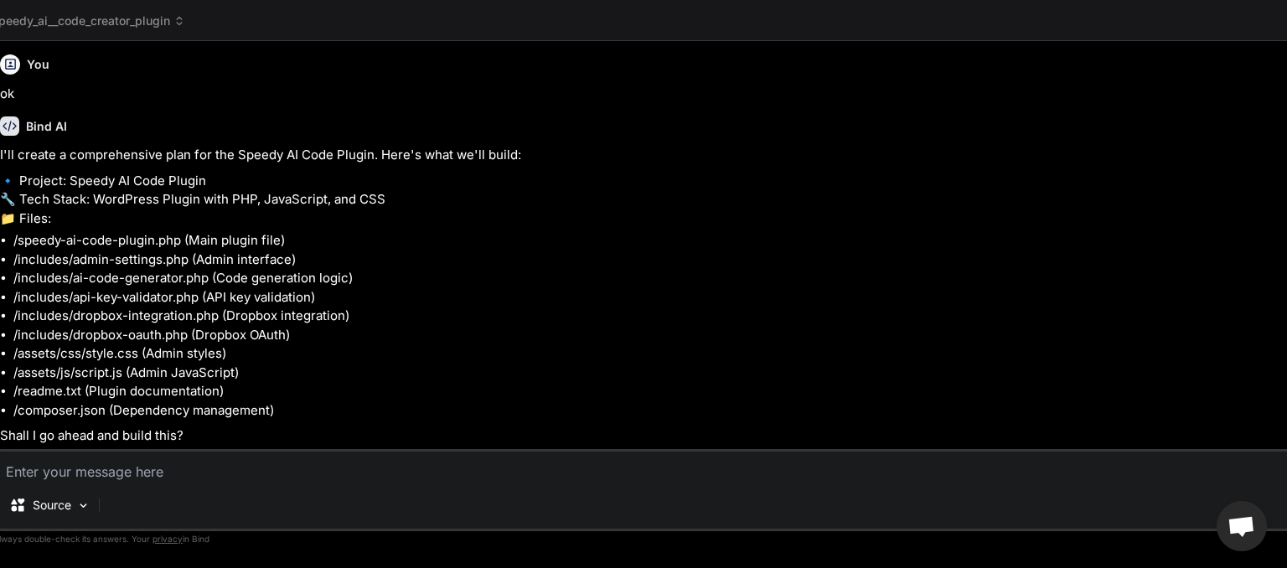
scroll to position [7883, 0]
type textarea "x"
